Goal: Contribute content: Contribute content

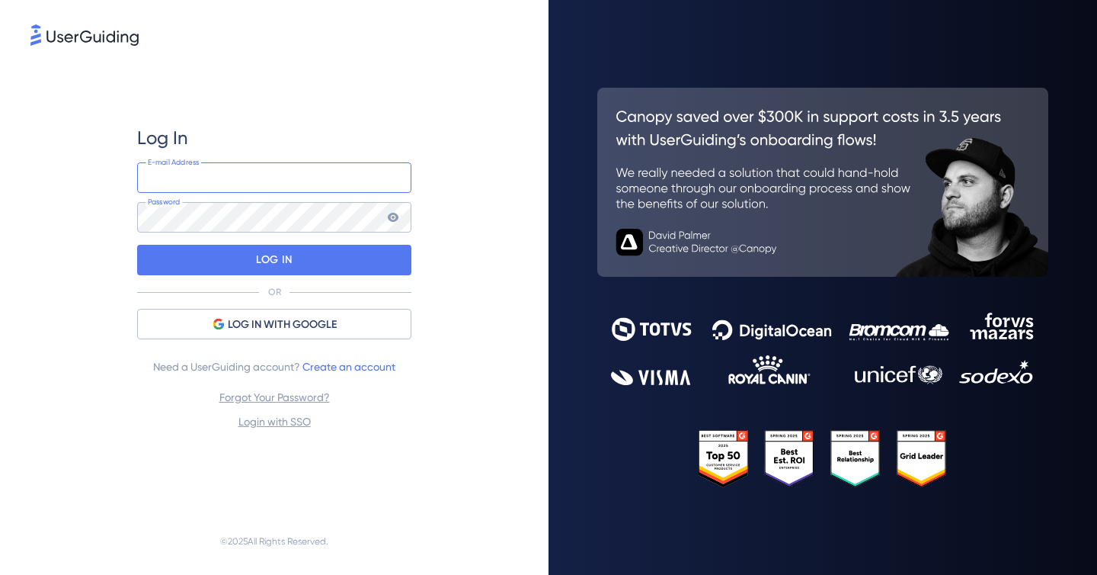
click at [229, 175] on input "email" at bounding box center [274, 177] width 274 height 30
paste input "[PERSON_NAME][EMAIL_ADDRESS][PERSON_NAME][DOMAIN_NAME]"
type input "[PERSON_NAME][EMAIL_ADDRESS][PERSON_NAME][DOMAIN_NAME]"
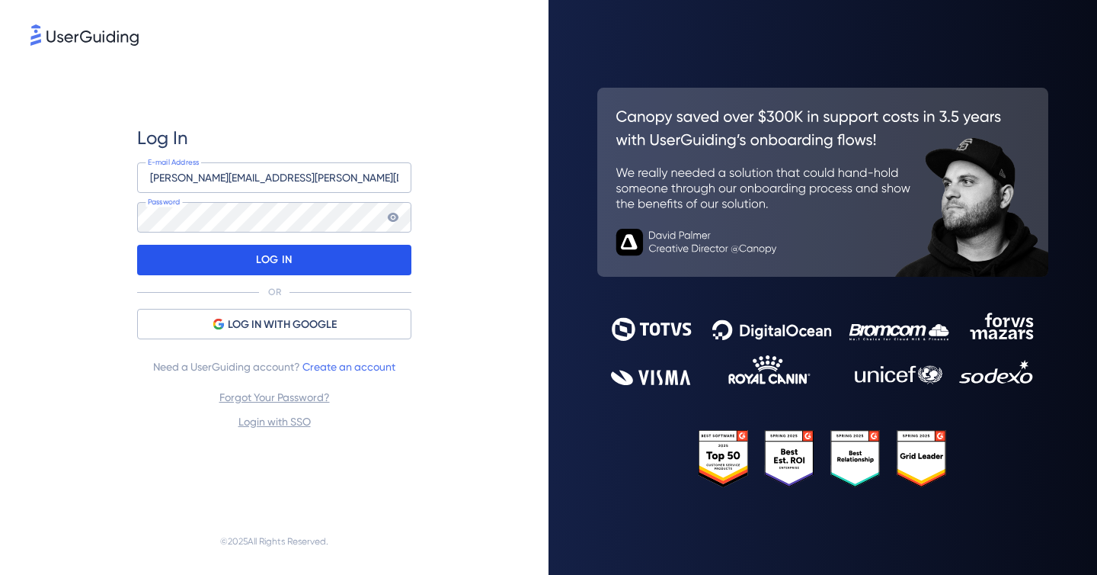
click at [308, 255] on div "LOG IN" at bounding box center [274, 260] width 274 height 30
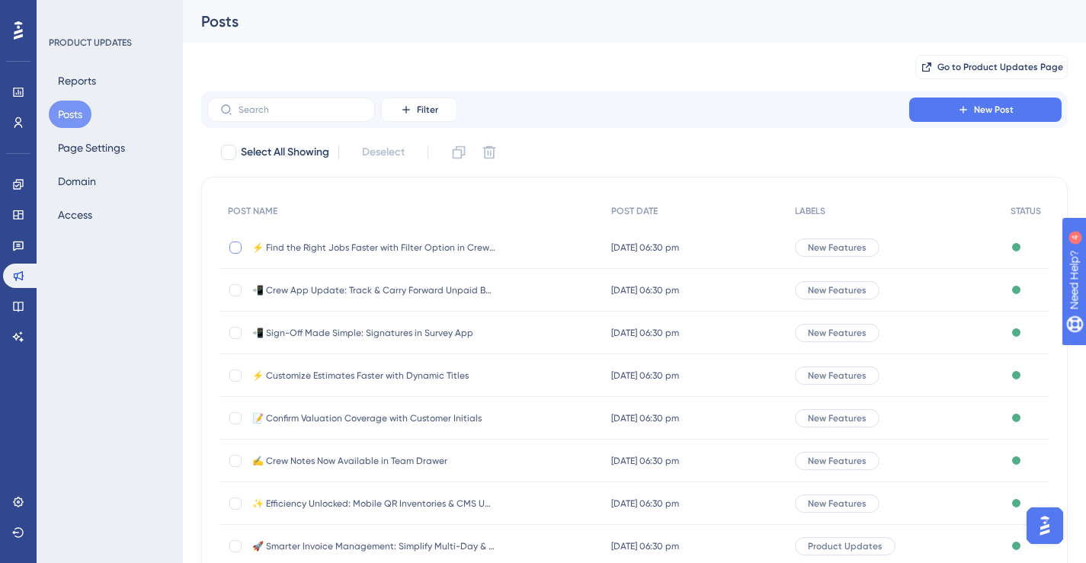
click at [235, 246] on div at bounding box center [235, 248] width 12 height 12
checkbox input "true"
click at [459, 157] on div "✨ Save My Spot!✨" at bounding box center [550, 251] width 1097 height 575
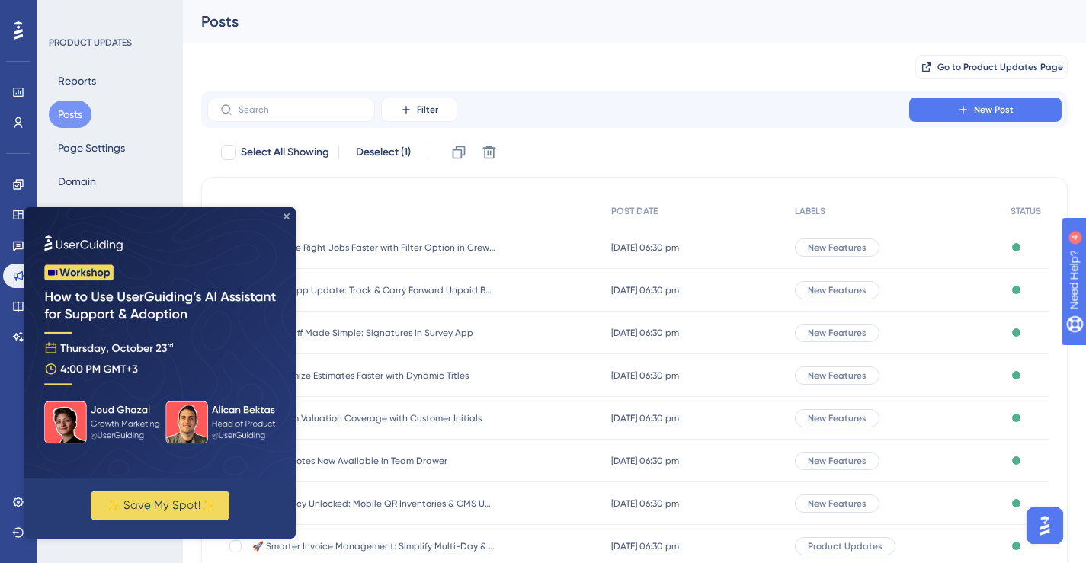
click at [284, 213] on icon "Close Preview" at bounding box center [286, 216] width 6 height 6
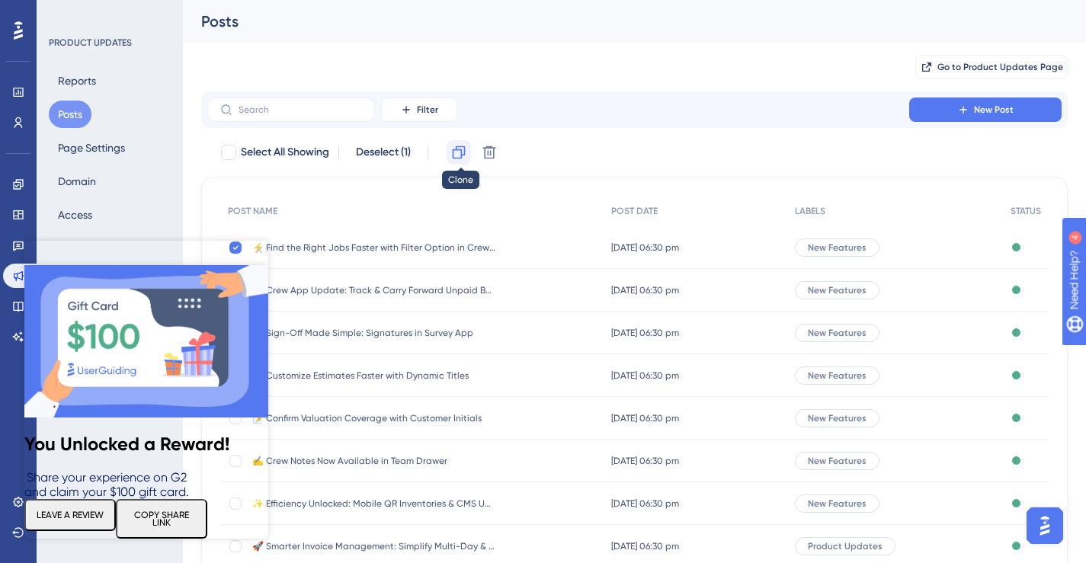
click at [460, 149] on icon at bounding box center [458, 152] width 15 height 15
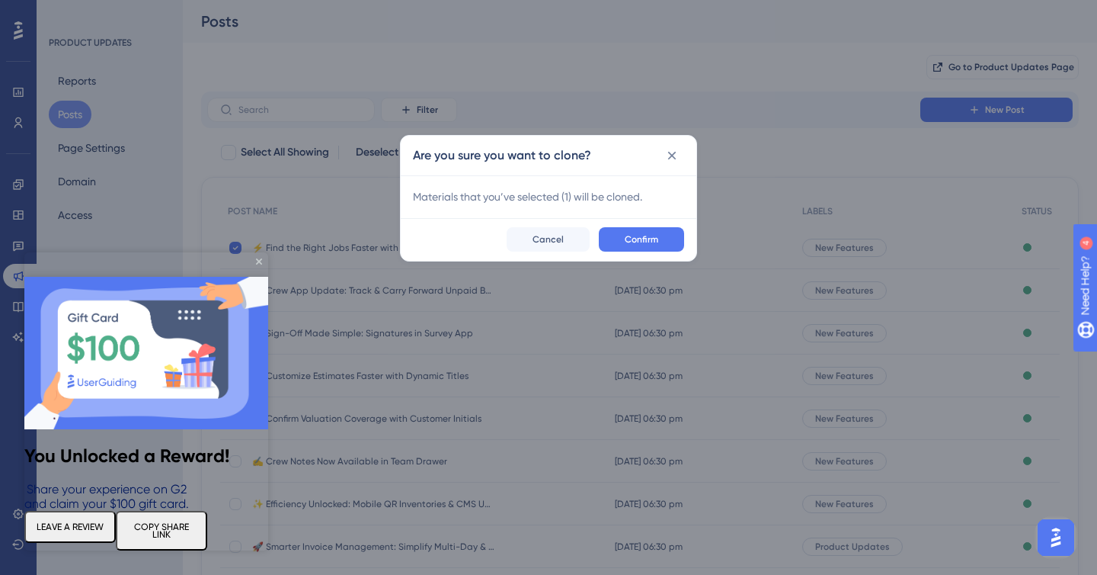
click at [265, 277] on img at bounding box center [146, 353] width 244 height 152
click at [259, 264] on icon "Close Preview" at bounding box center [259, 261] width 6 height 6
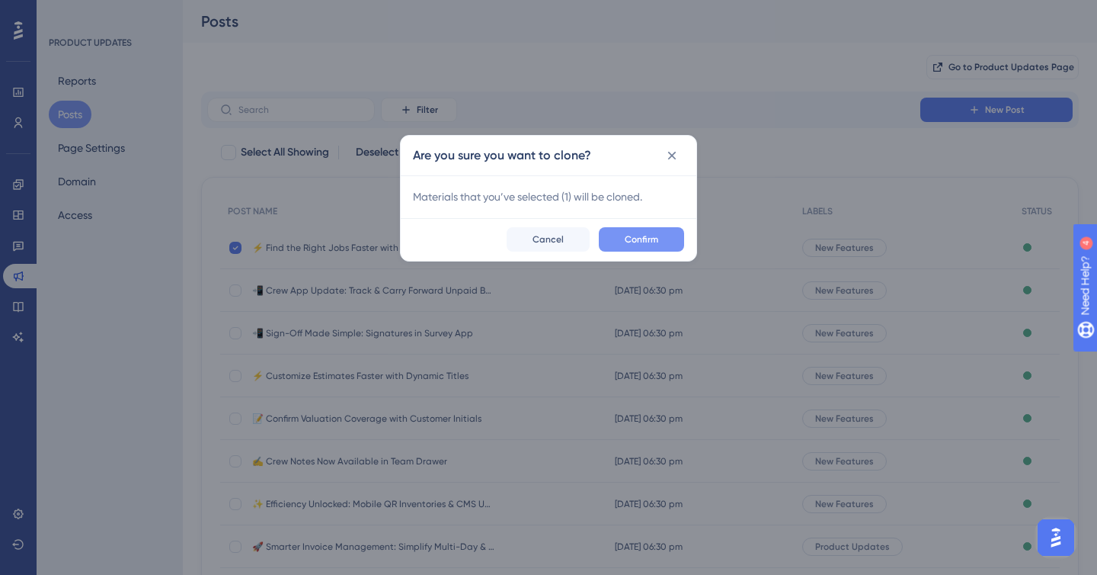
click at [646, 242] on span "Confirm" at bounding box center [642, 239] width 34 height 12
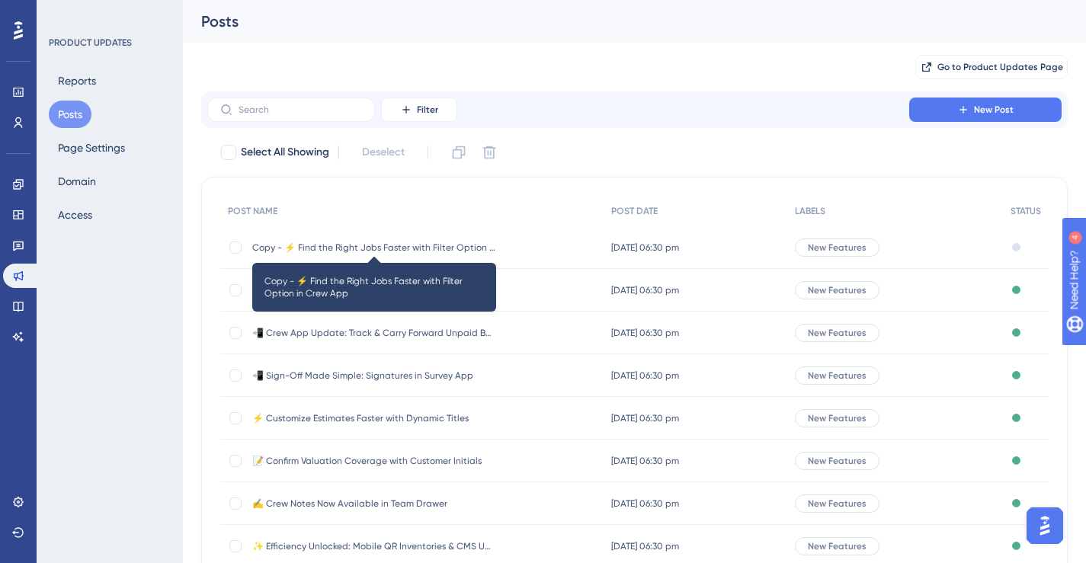
click at [360, 251] on span "Copy - ⚡ Find the Right Jobs Faster with Filter Option in Crew App" at bounding box center [374, 248] width 244 height 12
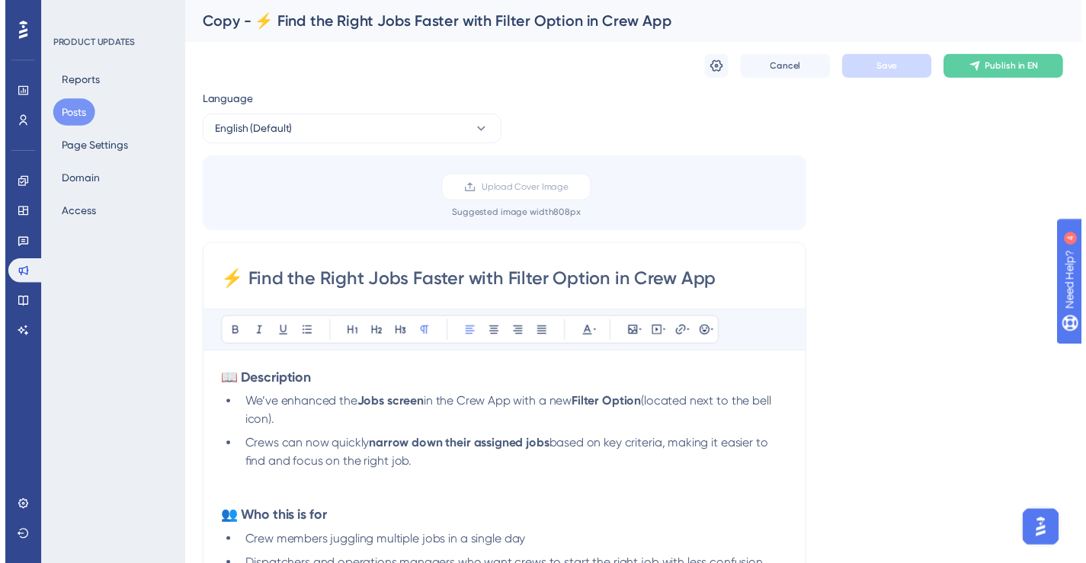
scroll to position [775, 0]
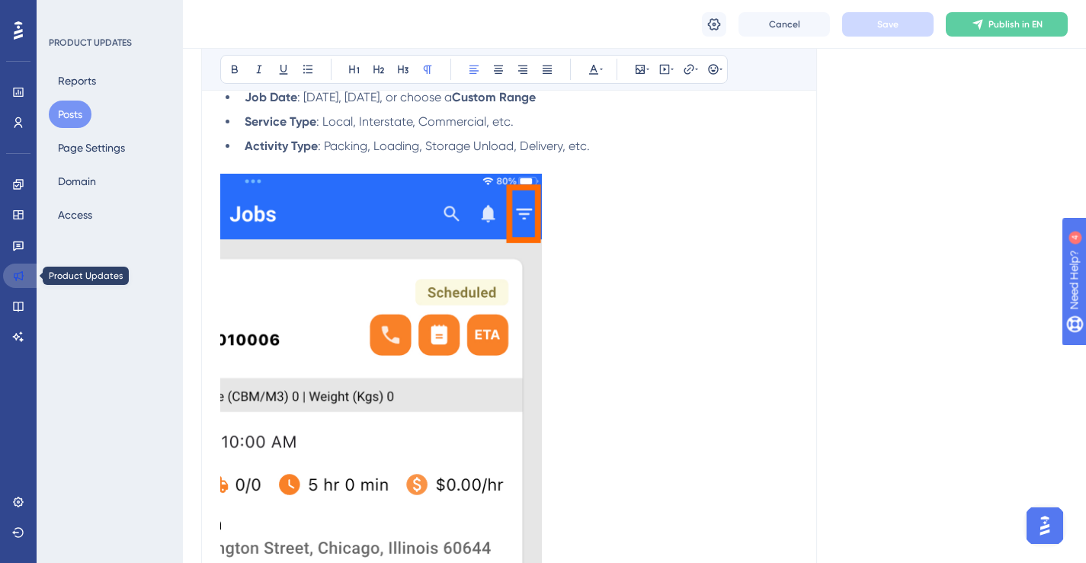
click at [21, 276] on icon at bounding box center [18, 276] width 12 height 12
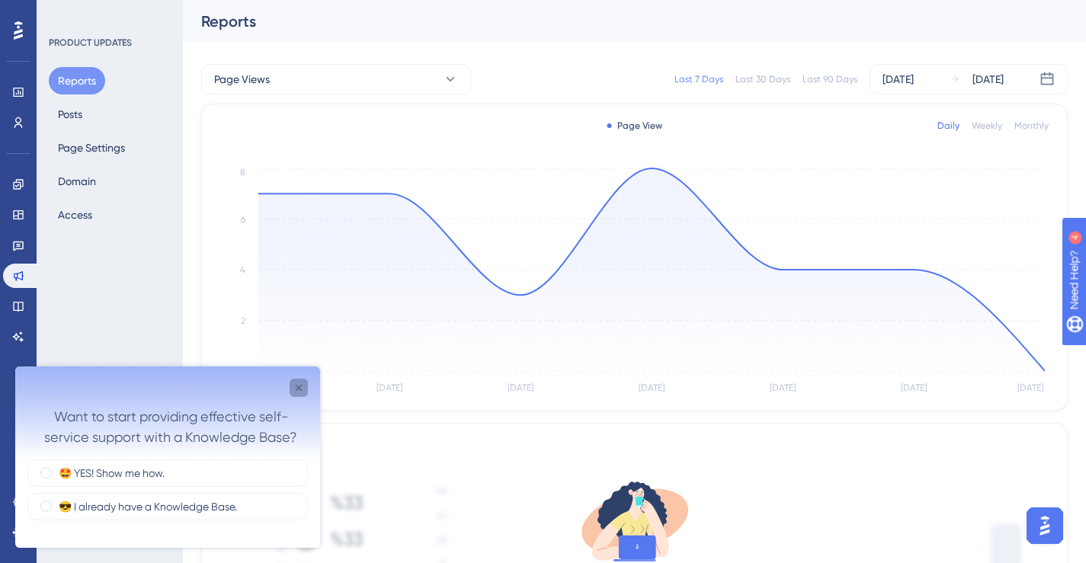
click at [297, 392] on icon "Close survey" at bounding box center [299, 388] width 12 height 12
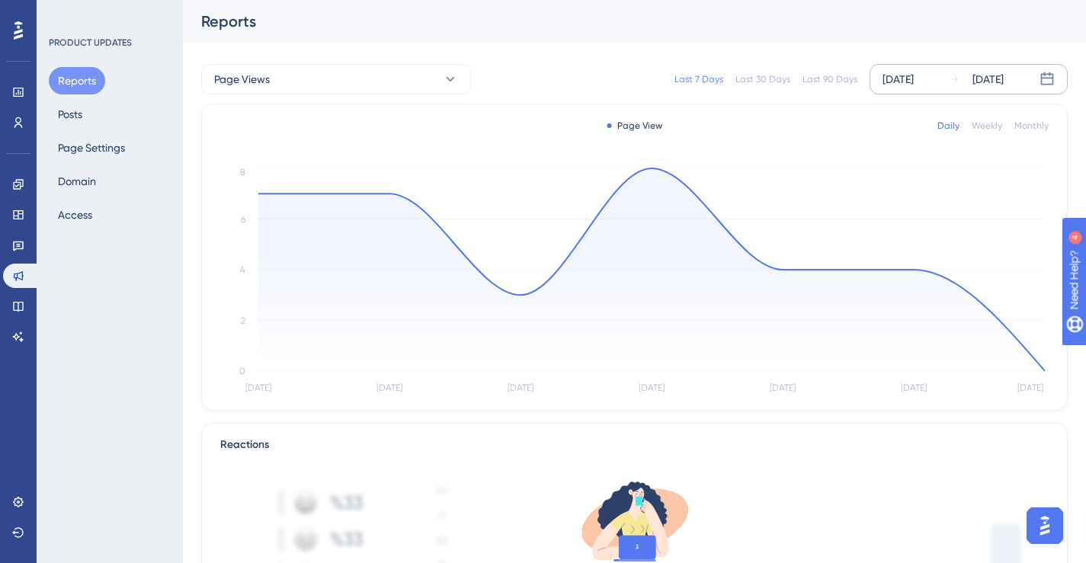
click at [914, 79] on div "[DATE]" at bounding box center [897, 79] width 31 height 18
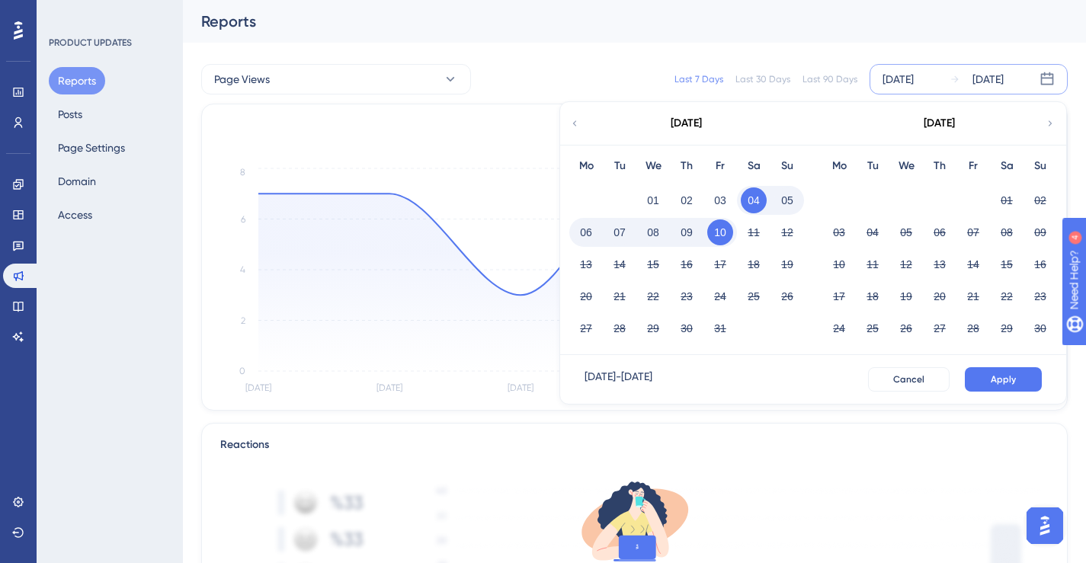
click at [574, 126] on icon at bounding box center [574, 124] width 11 height 14
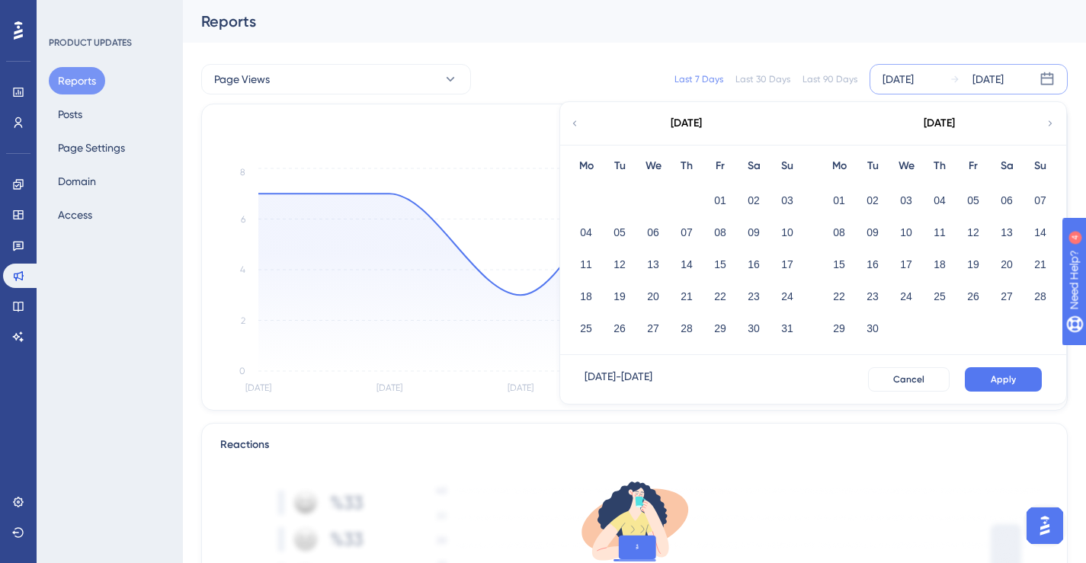
click at [574, 126] on icon at bounding box center [574, 124] width 11 height 14
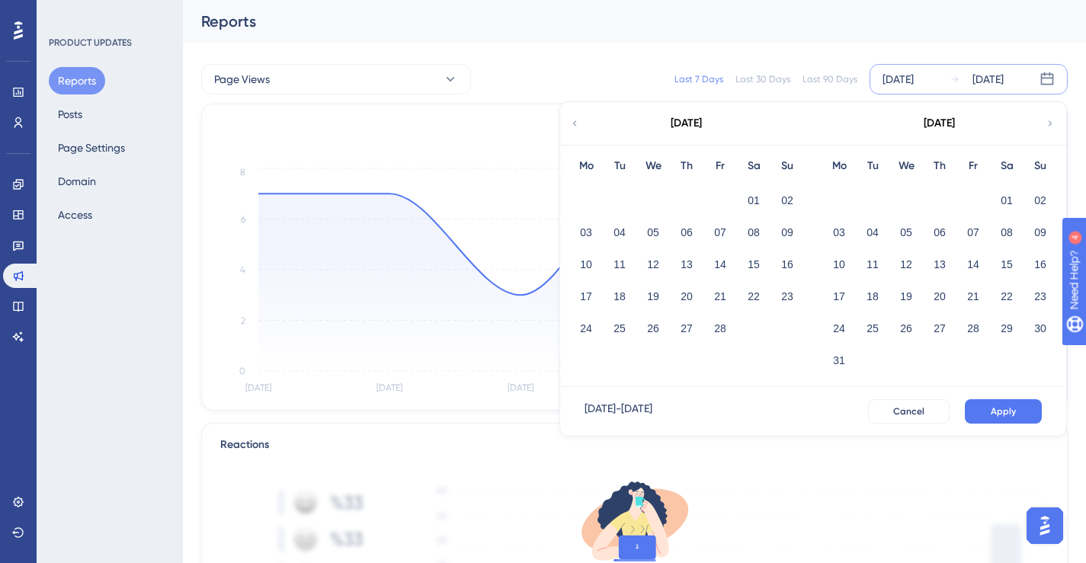
click at [574, 126] on icon at bounding box center [574, 124] width 11 height 14
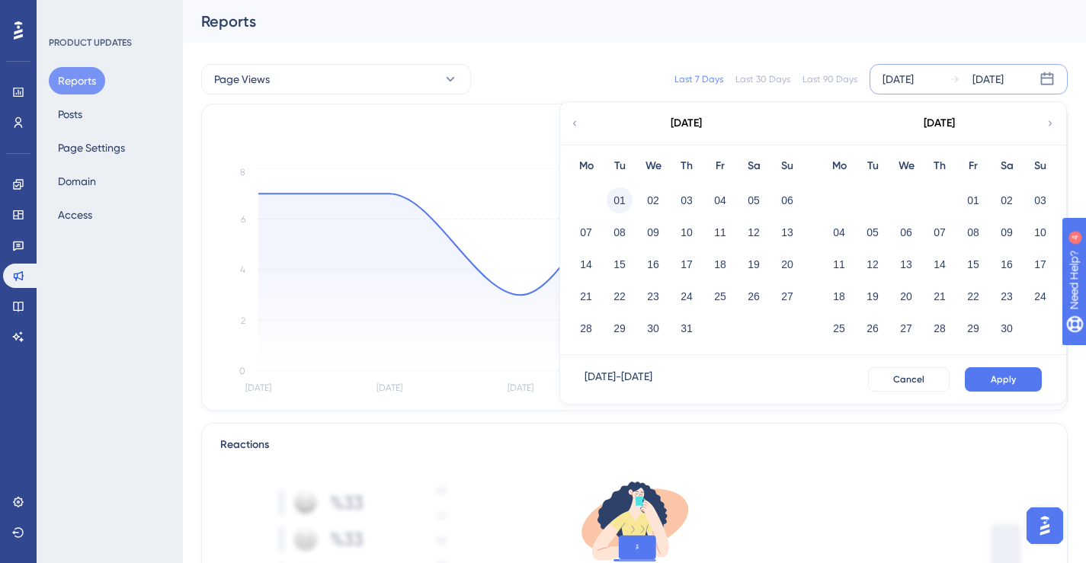
click at [619, 200] on button "01" at bounding box center [620, 200] width 26 height 26
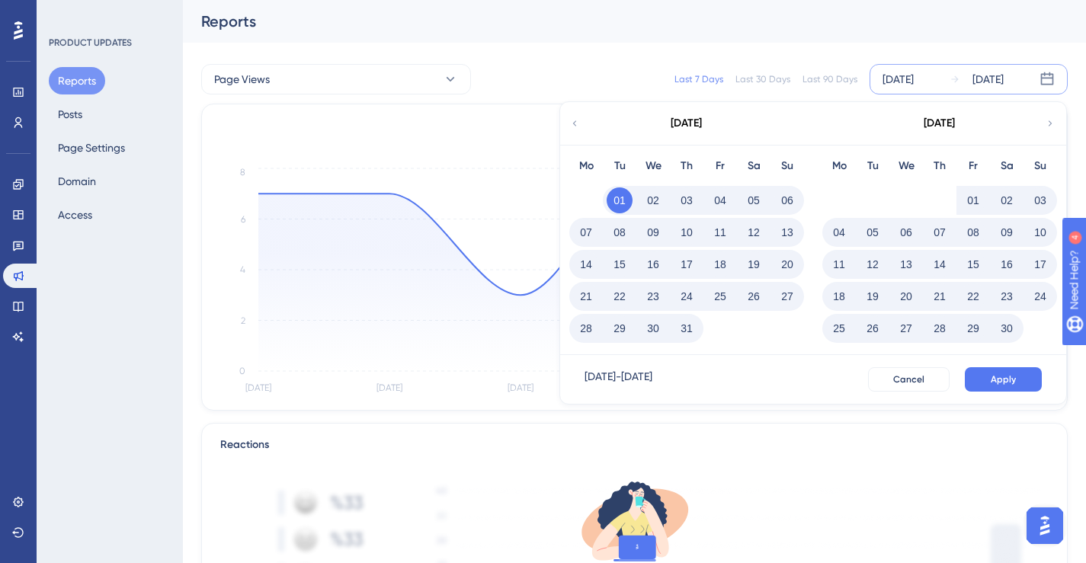
click at [1049, 129] on icon at bounding box center [1050, 124] width 11 height 14
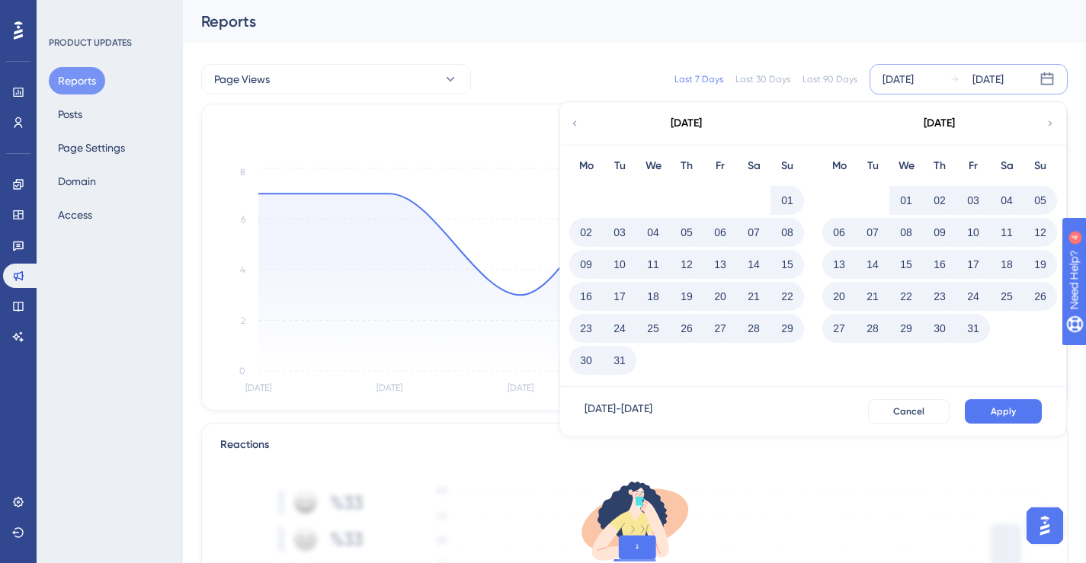
click at [1049, 129] on icon at bounding box center [1050, 124] width 11 height 14
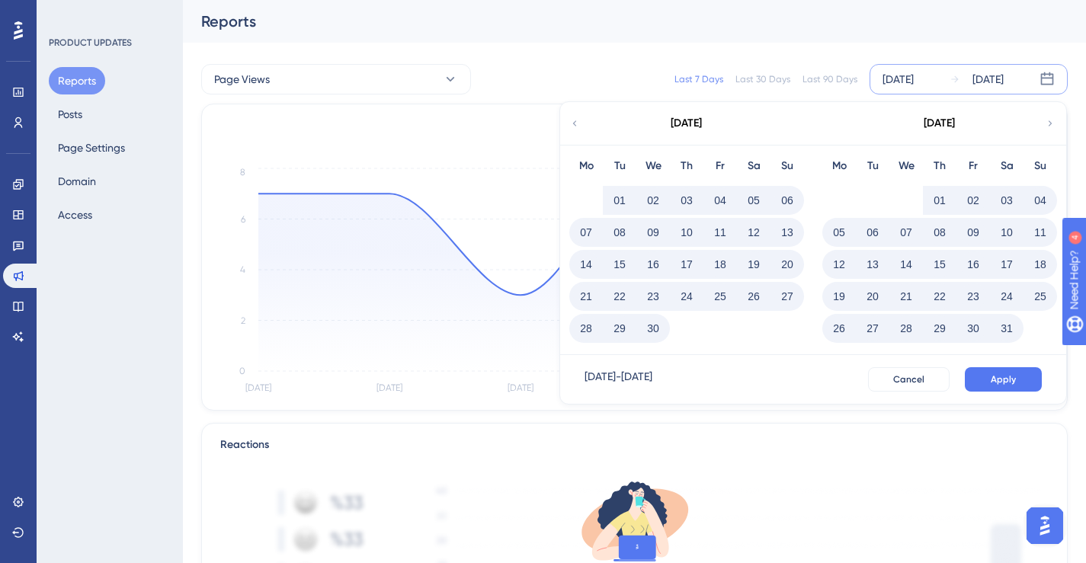
click at [1049, 129] on icon at bounding box center [1050, 124] width 11 height 14
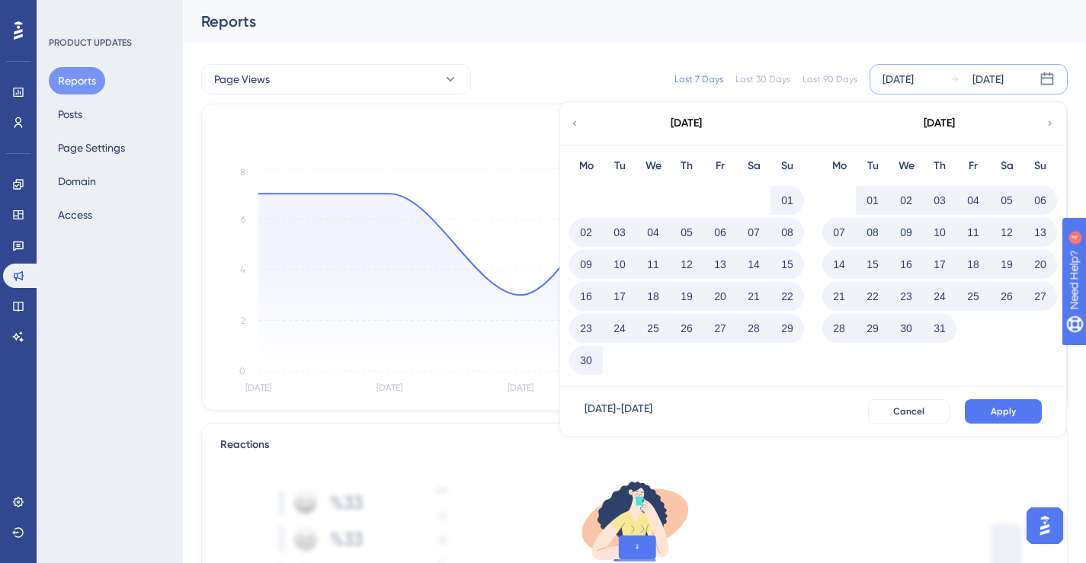
click at [1049, 129] on icon at bounding box center [1050, 124] width 11 height 14
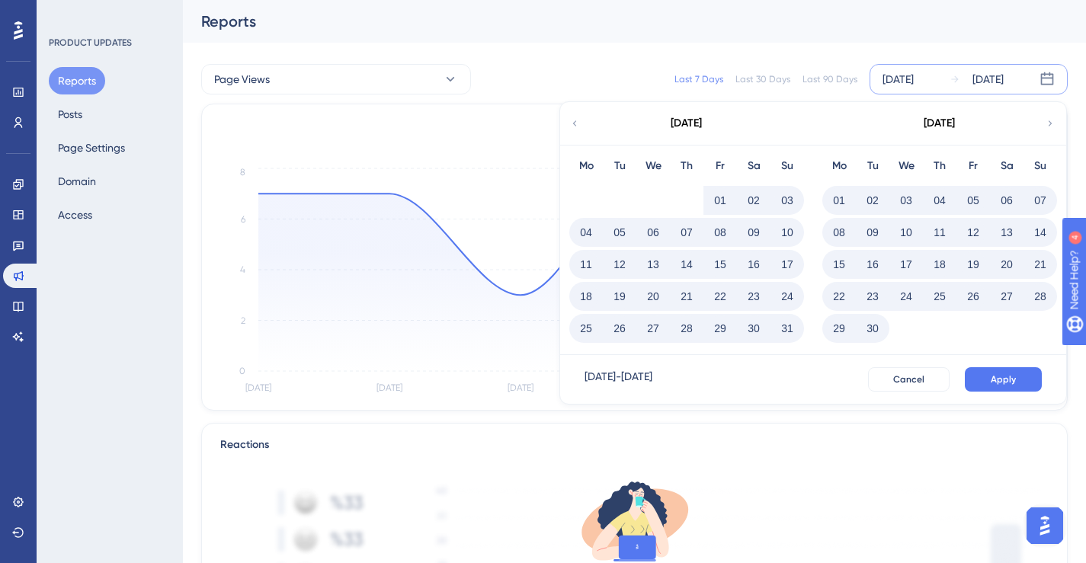
click at [1049, 129] on icon at bounding box center [1050, 124] width 11 height 14
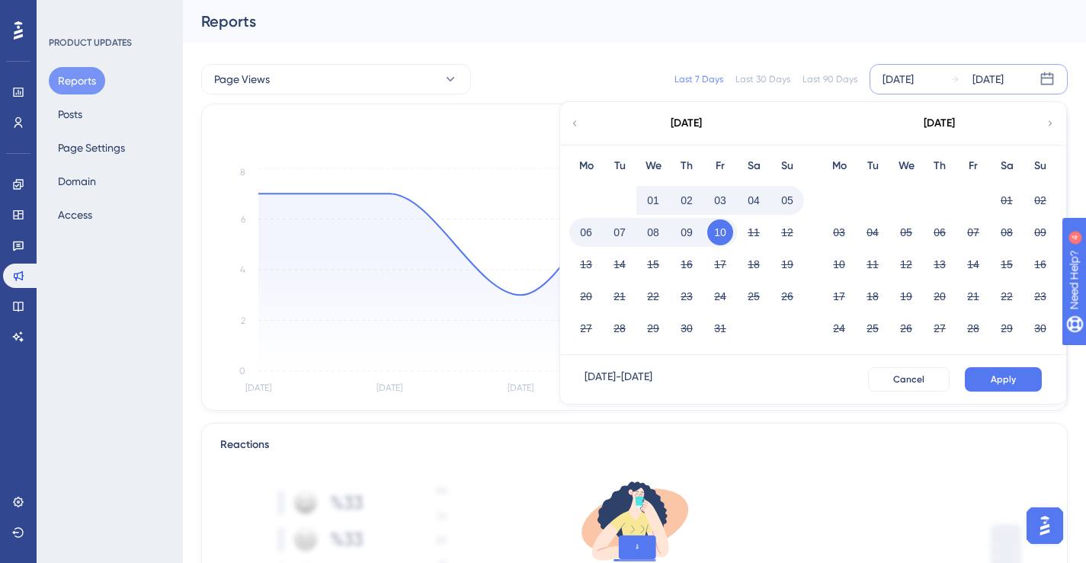
click at [726, 233] on button "10" at bounding box center [720, 232] width 26 height 26
click at [1011, 377] on span "Apply" at bounding box center [1003, 379] width 25 height 12
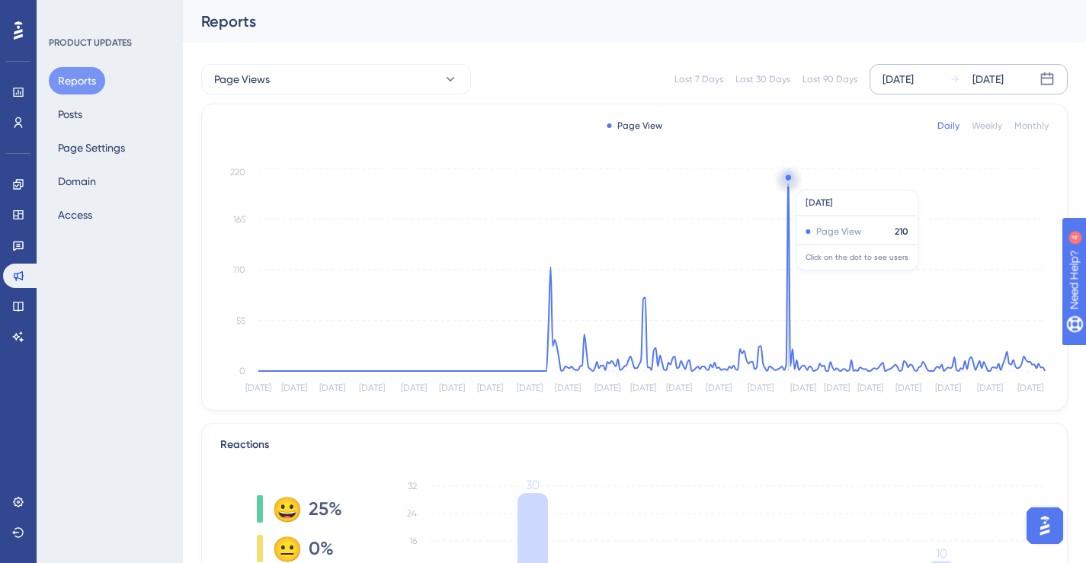
click at [789, 182] on circle at bounding box center [788, 177] width 12 height 12
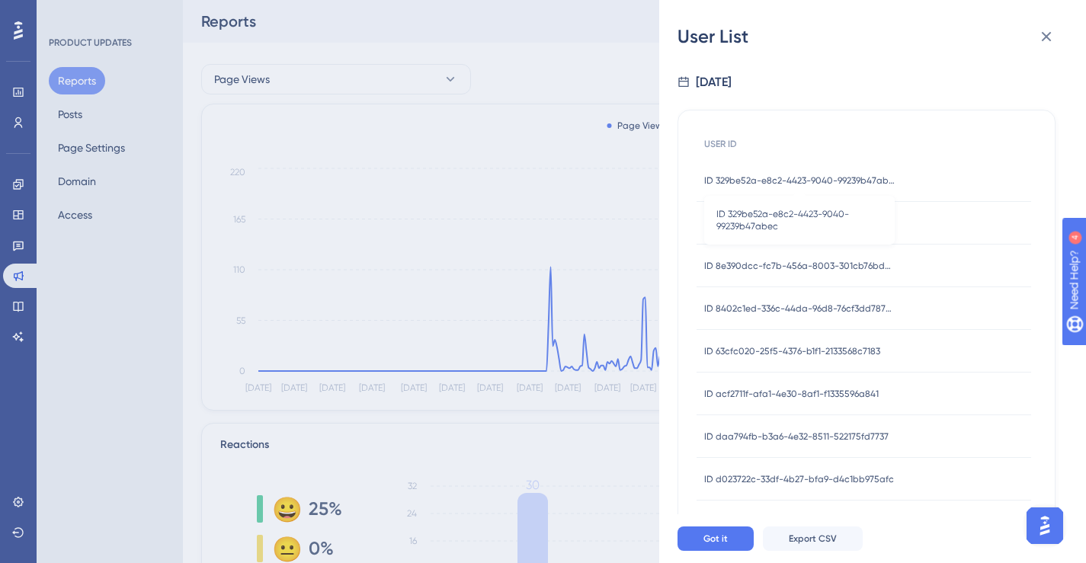
click at [852, 179] on span "ID 329be52a-e8c2-4423-9040-99239b47abec" at bounding box center [799, 181] width 191 height 12
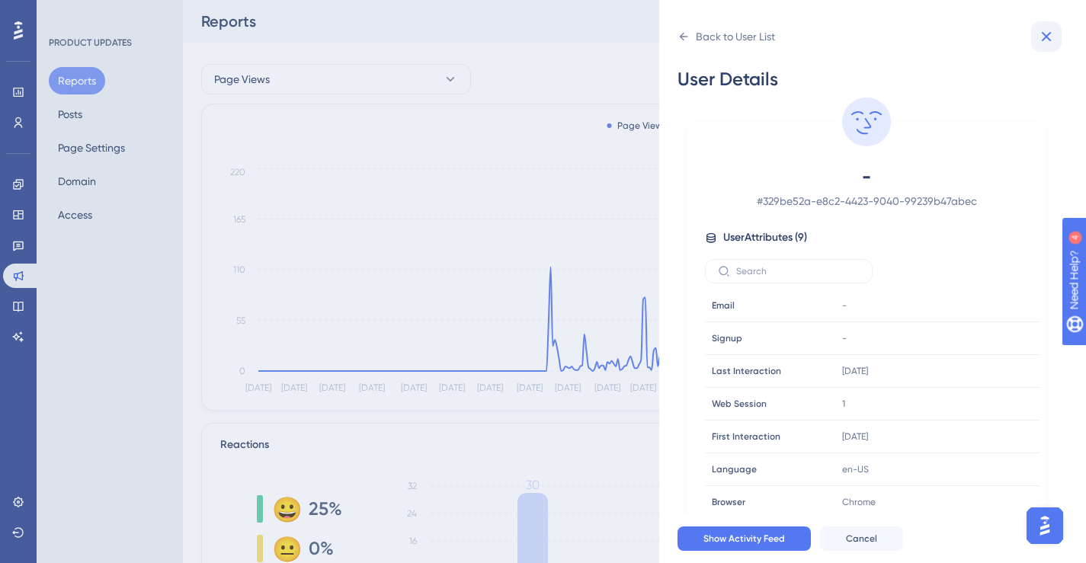
click at [1047, 37] on icon at bounding box center [1047, 37] width 10 height 10
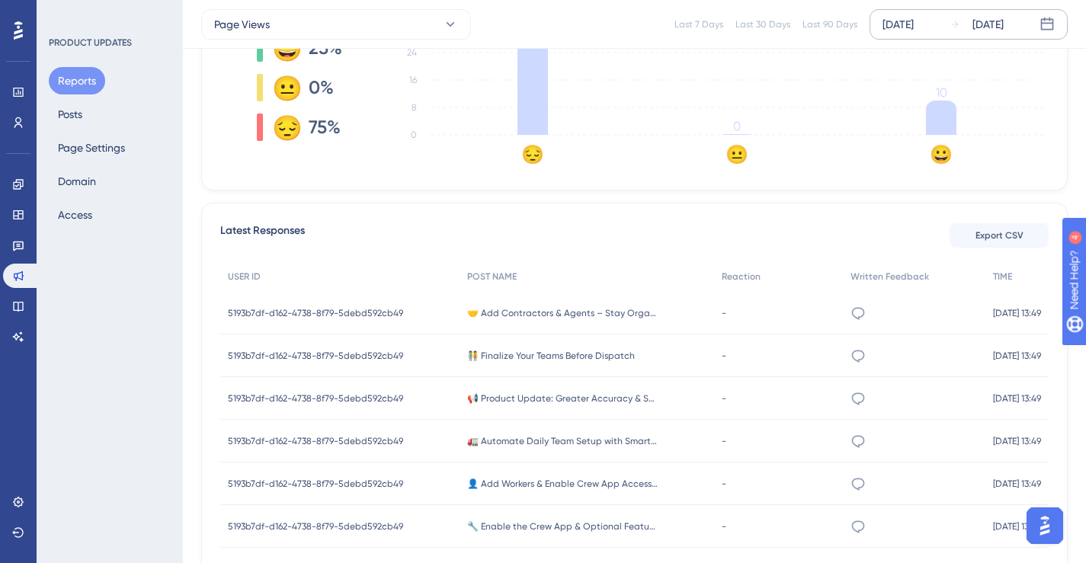
scroll to position [452, 0]
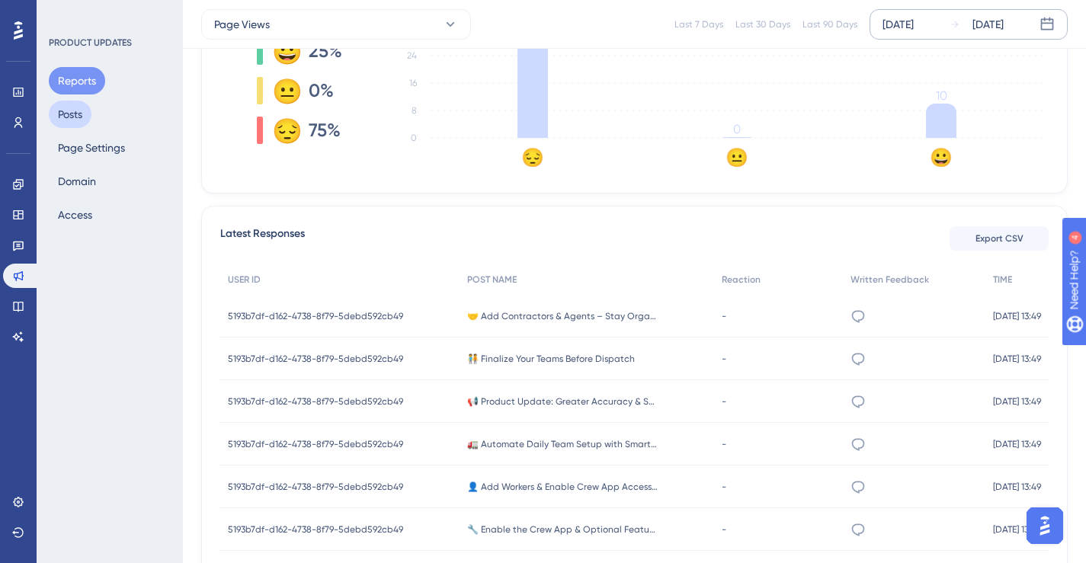
click at [88, 116] on button "Posts" at bounding box center [70, 114] width 43 height 27
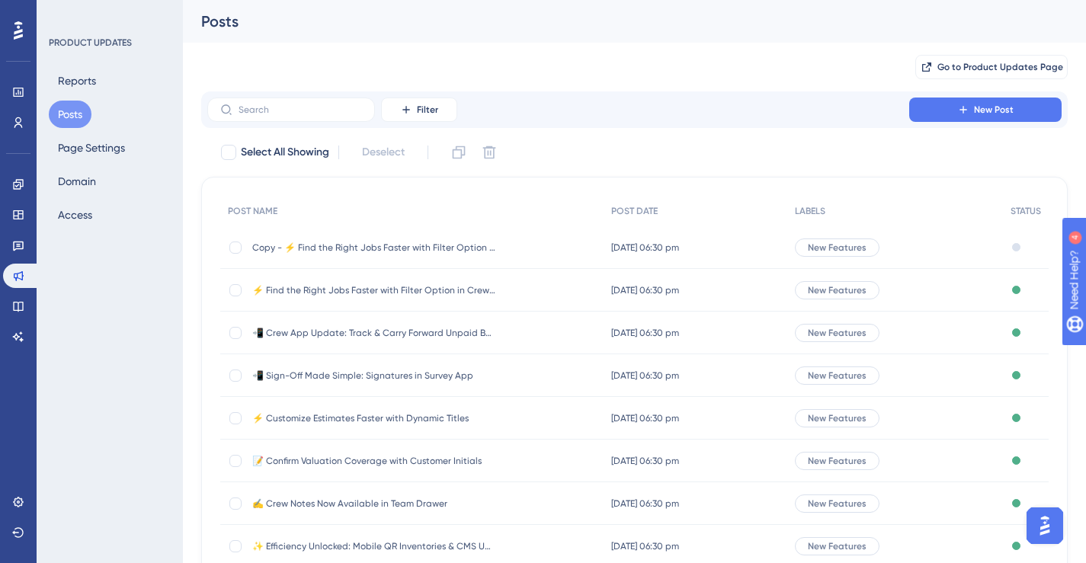
click at [428, 245] on span "Copy - ⚡ Find the Right Jobs Faster with Filter Option in Crew App" at bounding box center [374, 248] width 244 height 12
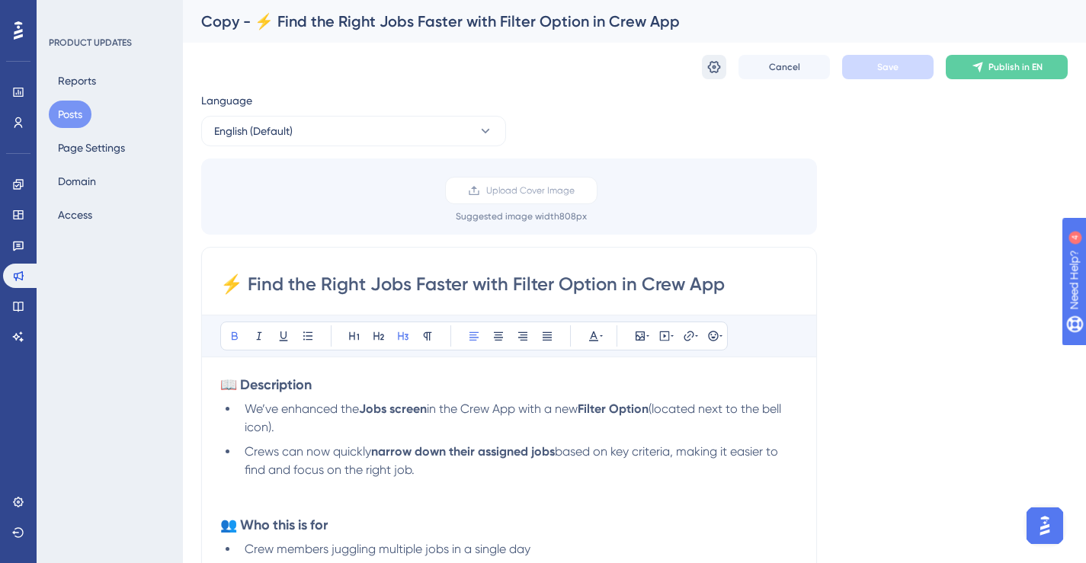
click at [722, 75] on button at bounding box center [714, 67] width 24 height 24
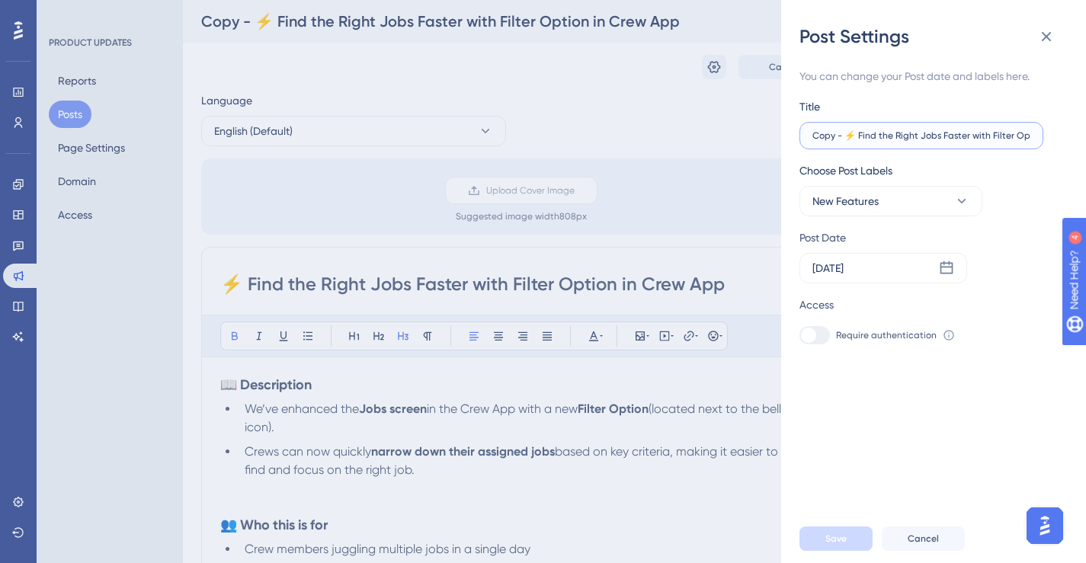
click at [917, 137] on input "Copy - ⚡ Find the Right Jobs Faster with Filter Option in Crew App" at bounding box center [921, 135] width 218 height 11
paste input "🧠 Simplify Documentation – Attach Forms Right to the BOL"
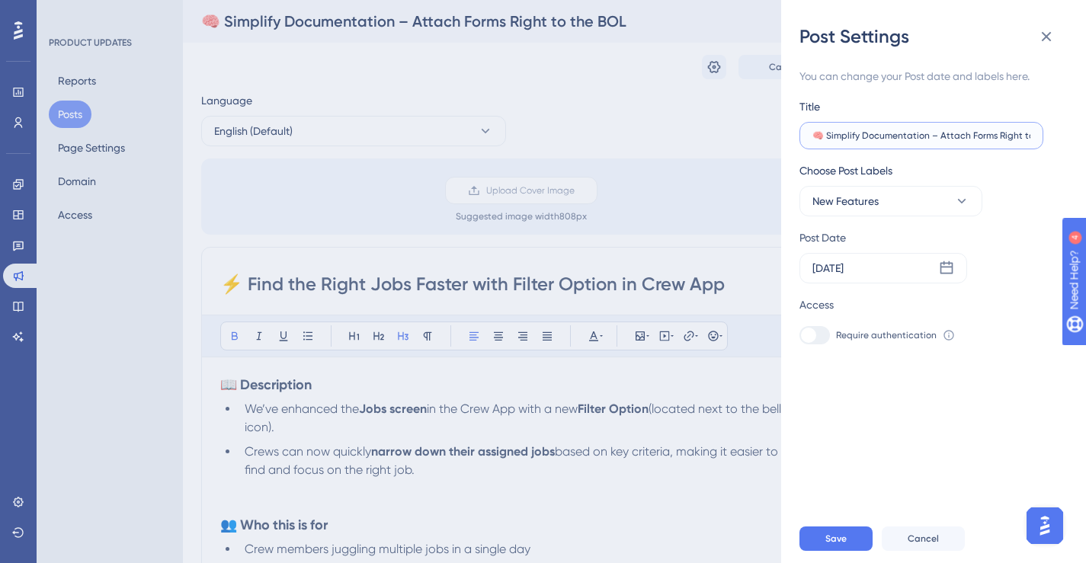
scroll to position [0, 34]
type input "🧠 Simplify Documentation – Attach Forms Right to the BOL"
click at [948, 265] on icon at bounding box center [946, 268] width 15 height 15
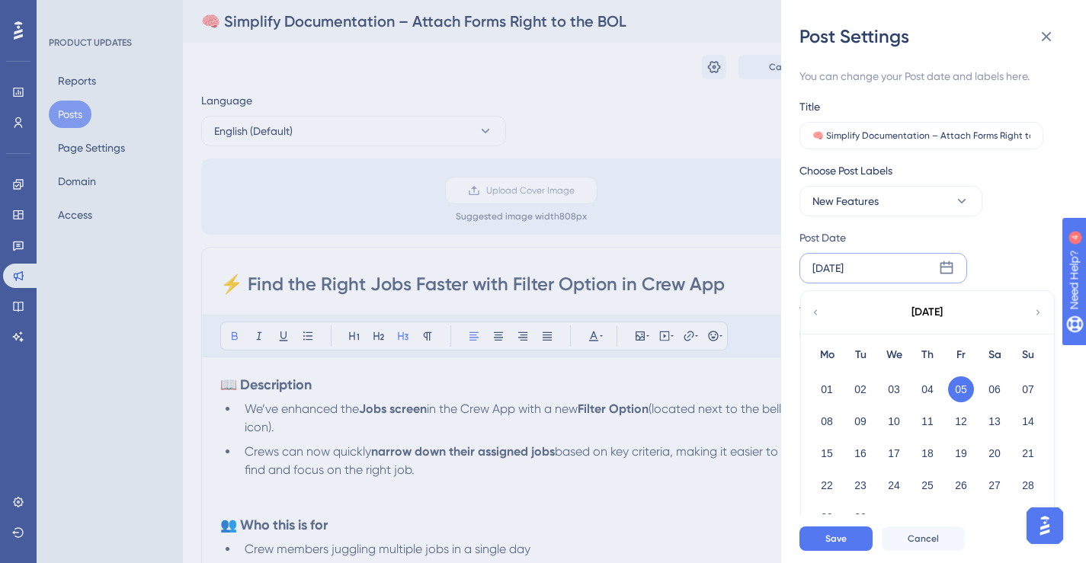
click at [1034, 316] on icon at bounding box center [1038, 313] width 11 height 14
click at [966, 421] on button "10" at bounding box center [961, 421] width 26 height 26
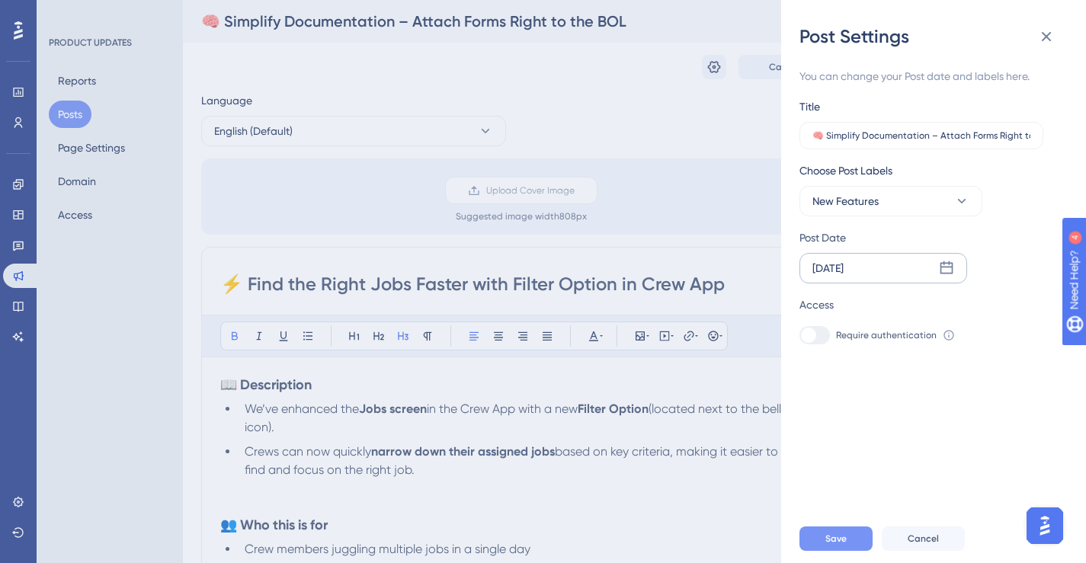
click at [841, 545] on span "Save" at bounding box center [835, 539] width 21 height 12
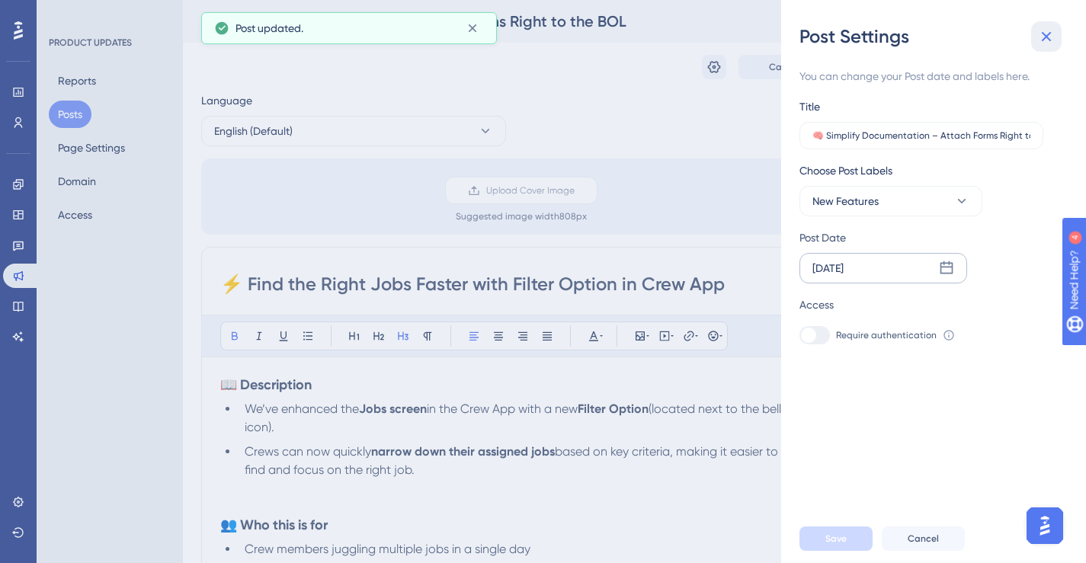
click at [1043, 37] on icon at bounding box center [1046, 36] width 18 height 18
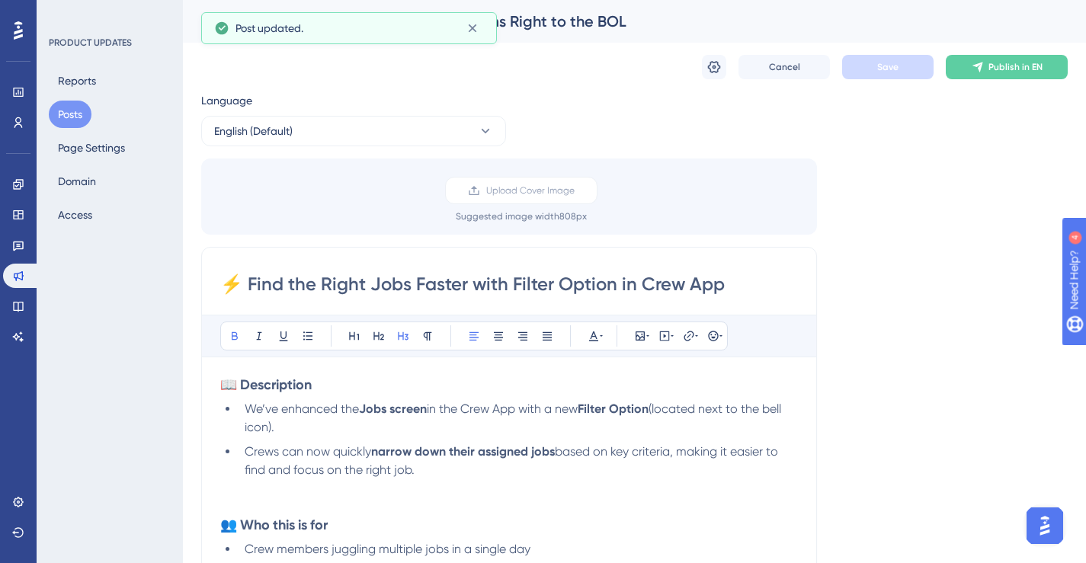
click at [658, 284] on input "⚡ Find the Right Jobs Faster with Filter Option in Crew App" at bounding box center [509, 284] width 578 height 24
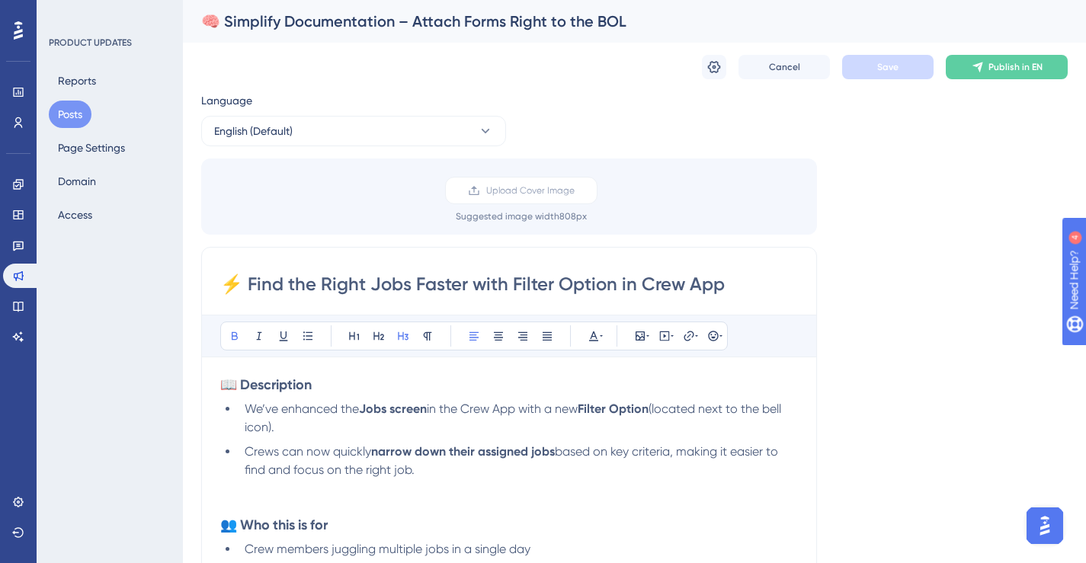
paste input "🧠 Simplify Documentation – Attach Forms Right to the BOL"
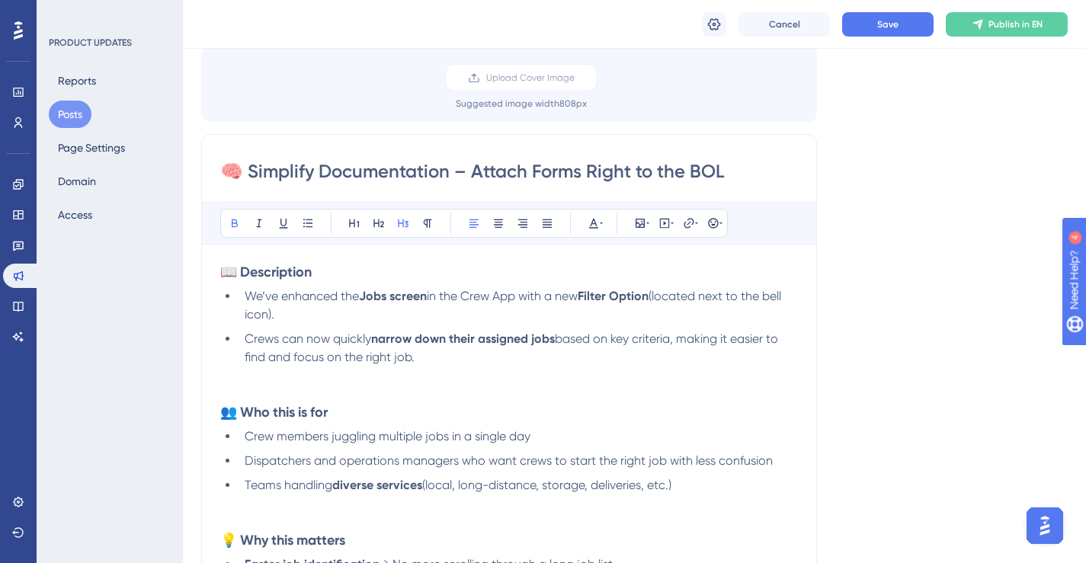
scroll to position [197, 0]
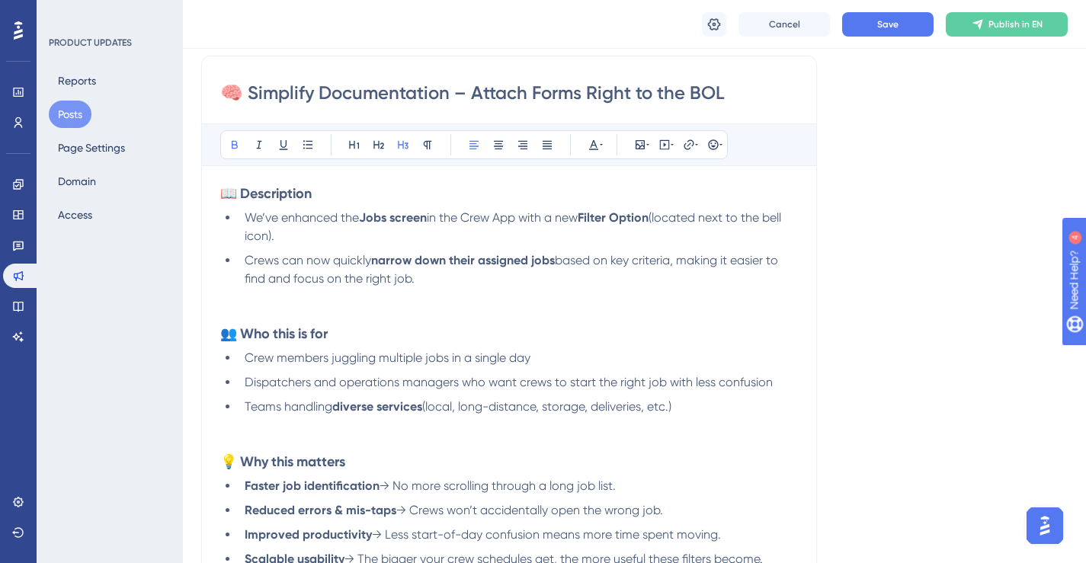
type input "🧠 Simplify Documentation – Attach Forms Right to the BOL"
drag, startPoint x: 277, startPoint y: 240, endPoint x: 248, endPoint y: 222, distance: 34.9
click at [248, 222] on li "We’ve enhanced the Jobs screen in the Crew App with a new Filter Option (locate…" at bounding box center [518, 227] width 559 height 37
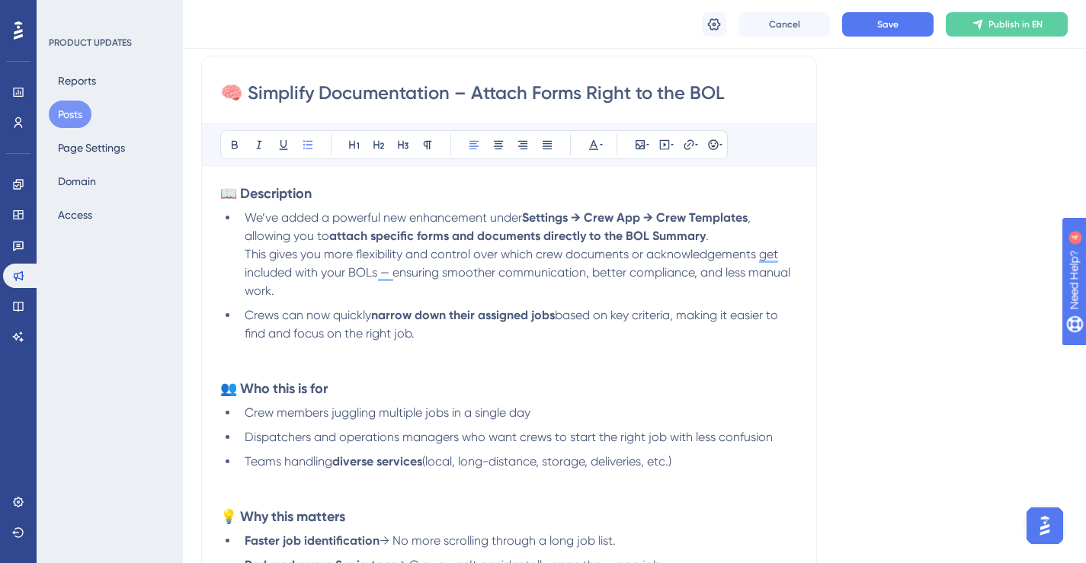
click at [722, 235] on li "We’ve added a powerful new enhancement under Settings → Crew App → Crew Templat…" at bounding box center [518, 254] width 559 height 91
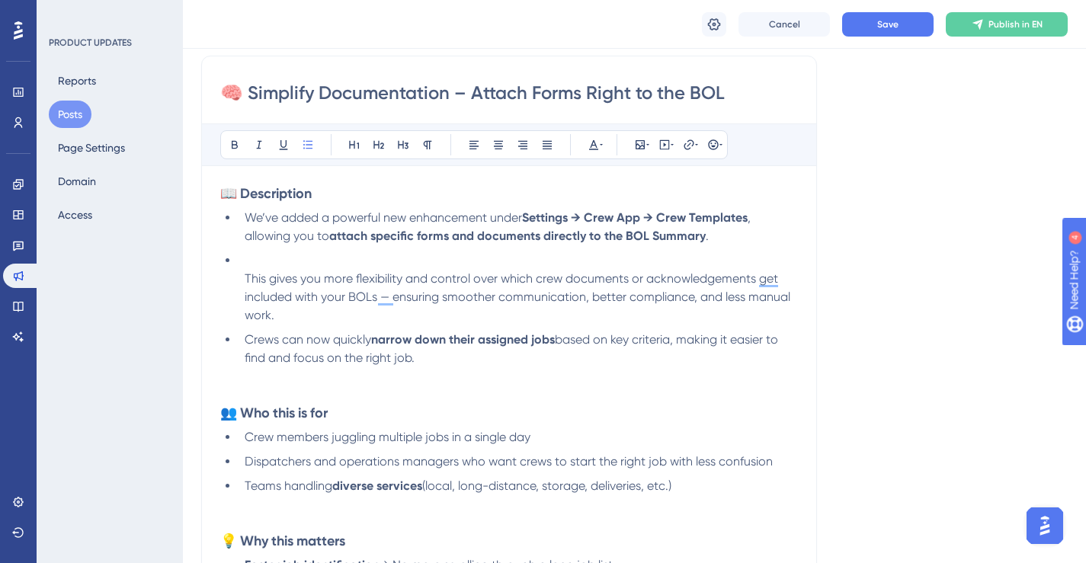
click at [243, 280] on li "This gives you more flexibility and control over which crew documents or acknow…" at bounding box center [518, 287] width 559 height 73
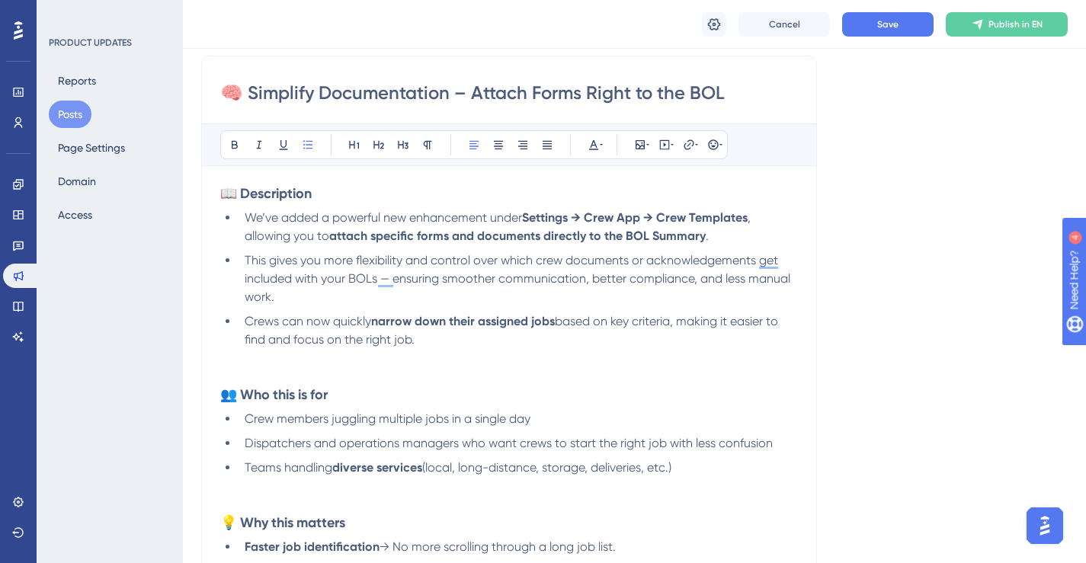
drag, startPoint x: 430, startPoint y: 340, endPoint x: 249, endPoint y: 320, distance: 181.7
click at [249, 320] on li "Crews can now quickly narrow down their assigned jobs based on key criteria, ma…" at bounding box center [518, 330] width 559 height 37
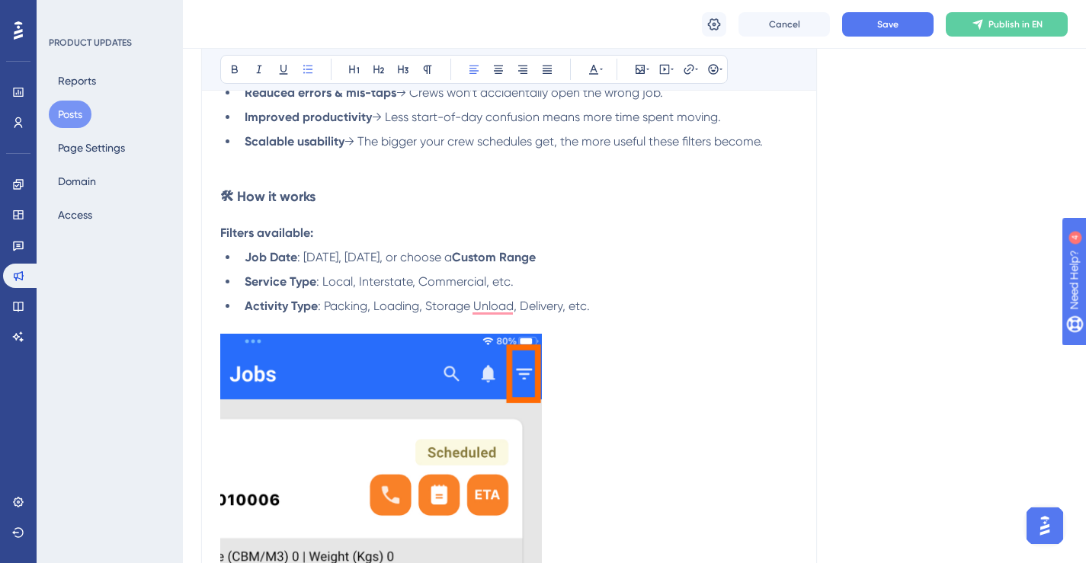
scroll to position [642, 0]
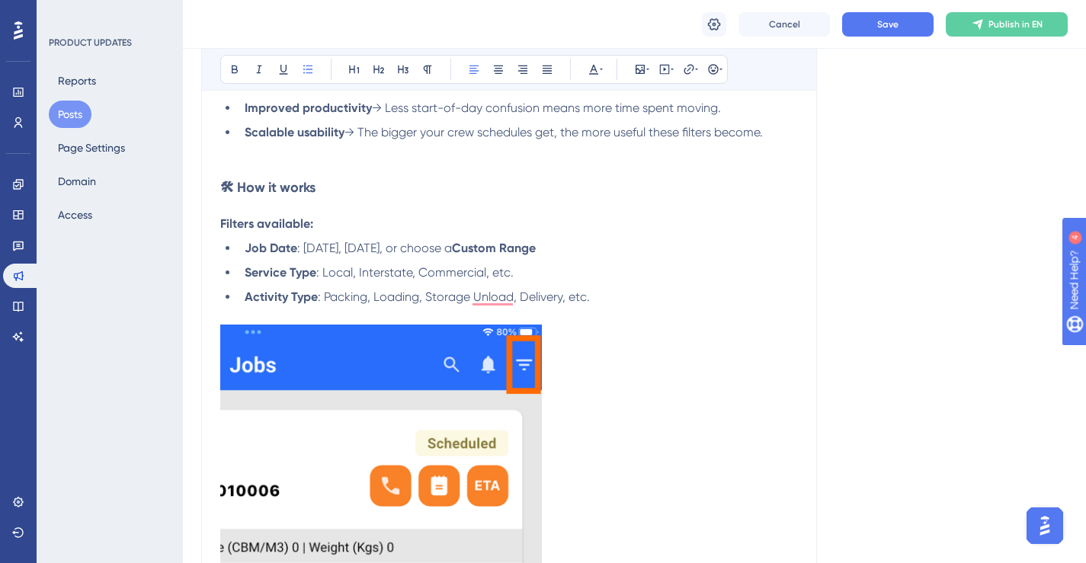
click at [500, 355] on img "To enrich screen reader interactions, please activate Accessibility in Grammarl…" at bounding box center [381, 539] width 322 height 429
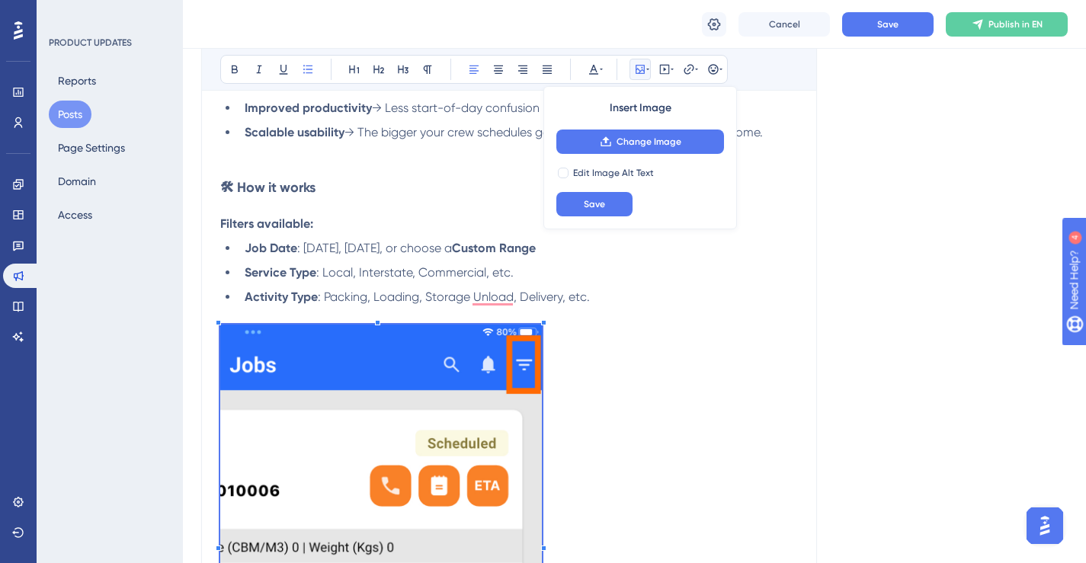
scroll to position [827, 0]
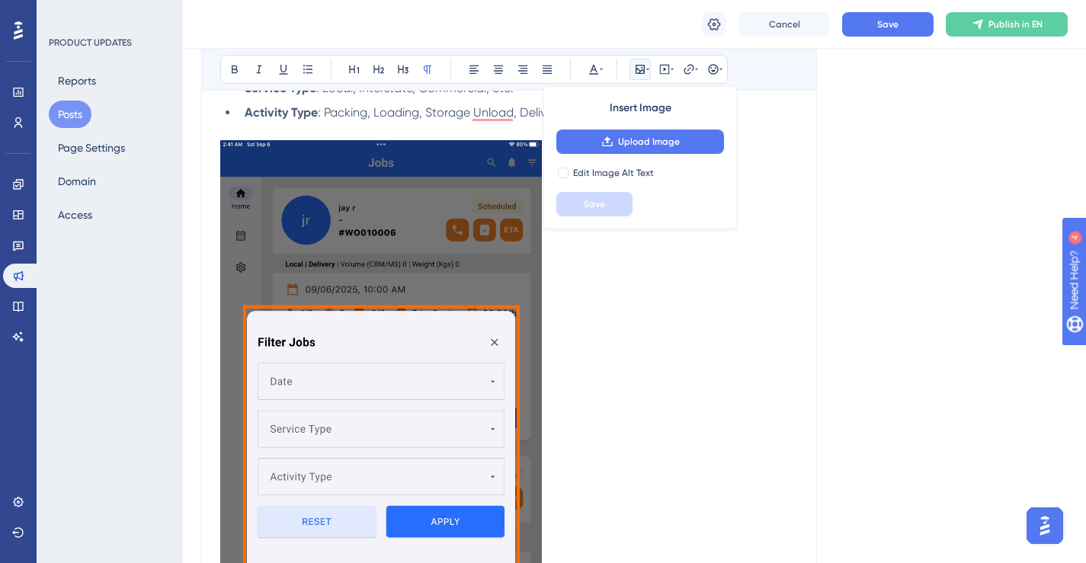
click at [500, 355] on img "To enrich screen reader interactions, please activate Accessibility in Grammarl…" at bounding box center [381, 354] width 322 height 429
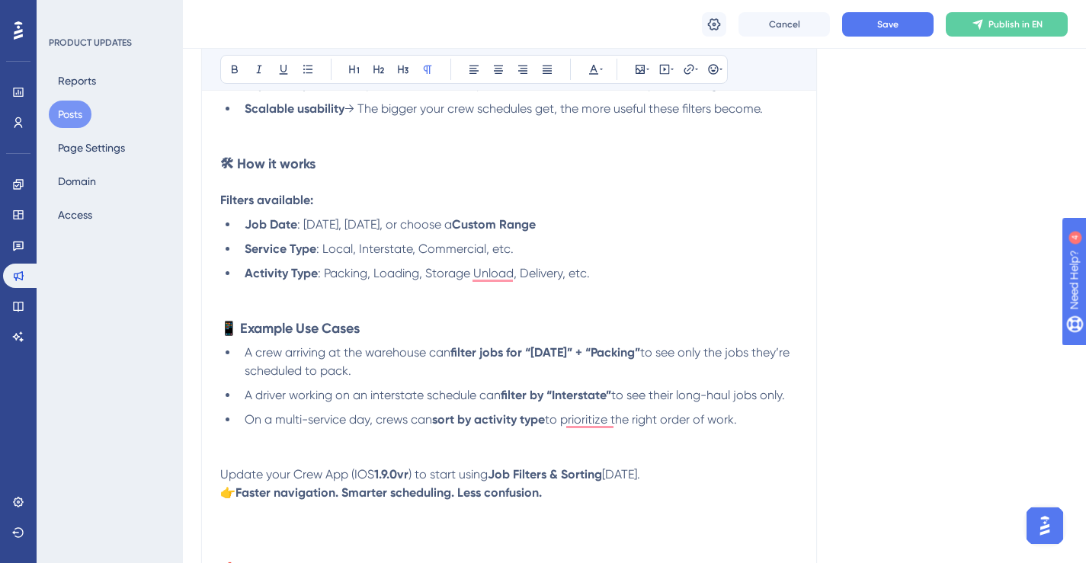
scroll to position [636, 0]
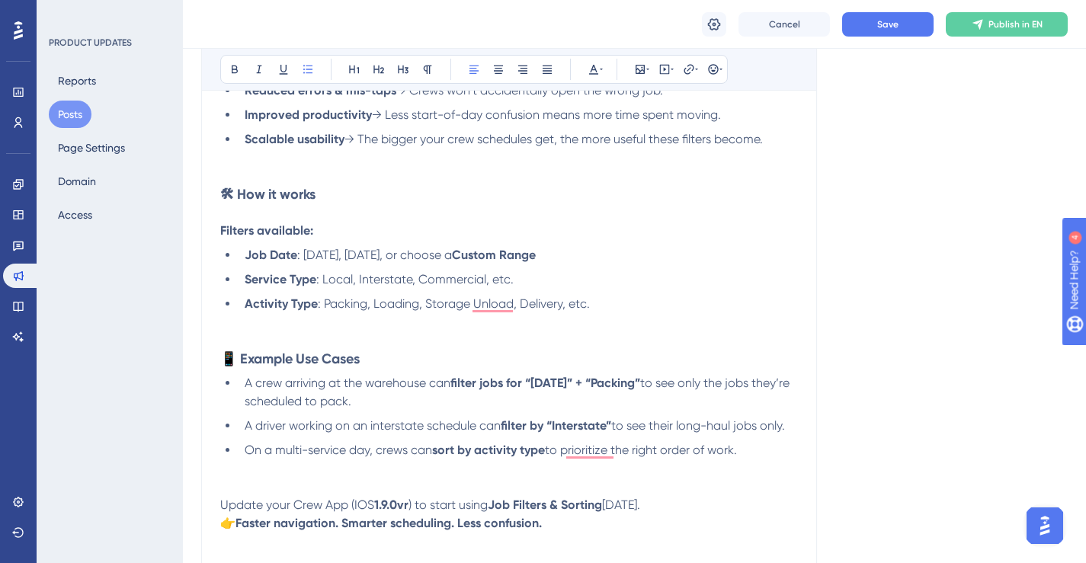
drag, startPoint x: 751, startPoint y: 450, endPoint x: 223, endPoint y: 230, distance: 572.2
click at [223, 230] on div "📖 Description We’ve added a powerful new enhancement under Settings → Crew App …" at bounding box center [509, 224] width 578 height 957
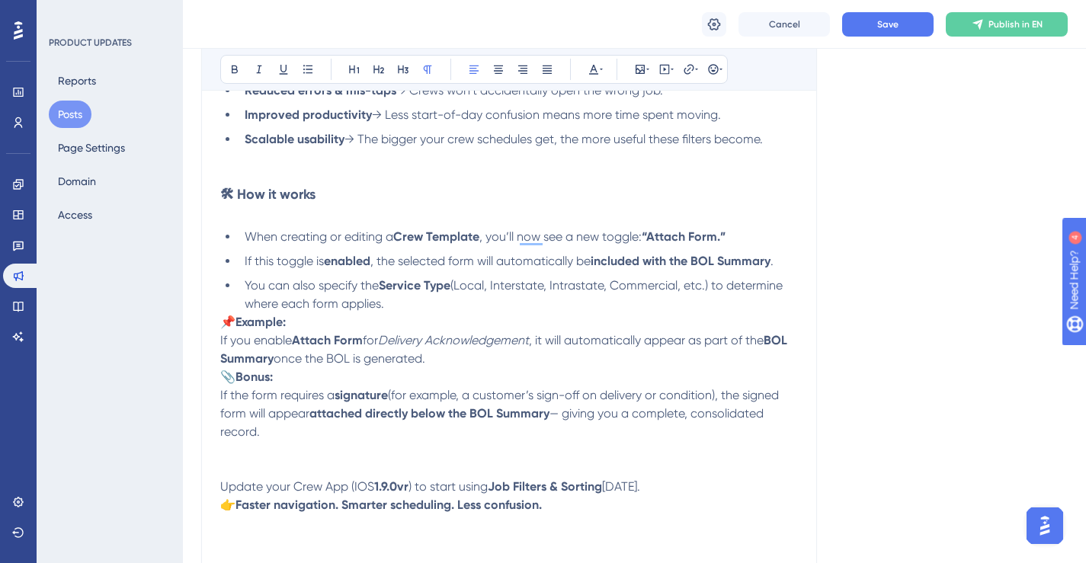
click at [435, 306] on li "You can also specify the Service Type (Local, Interstate, Intrastate, Commercia…" at bounding box center [518, 295] width 559 height 37
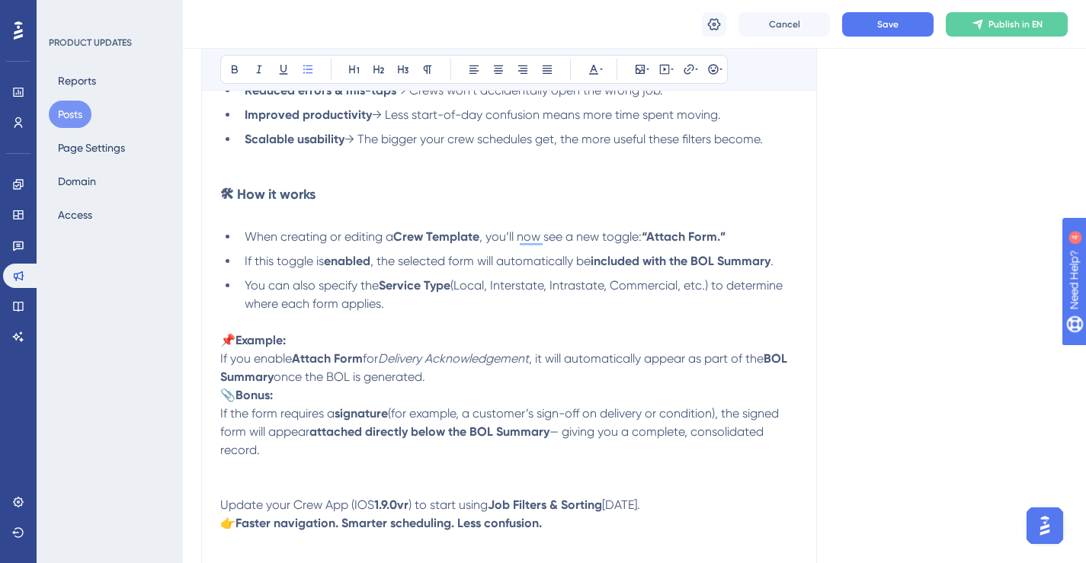
click at [460, 377] on p "📌 Example: If you enable Attach Form for Delivery Acknowledgement , it will aut…" at bounding box center [509, 359] width 578 height 55
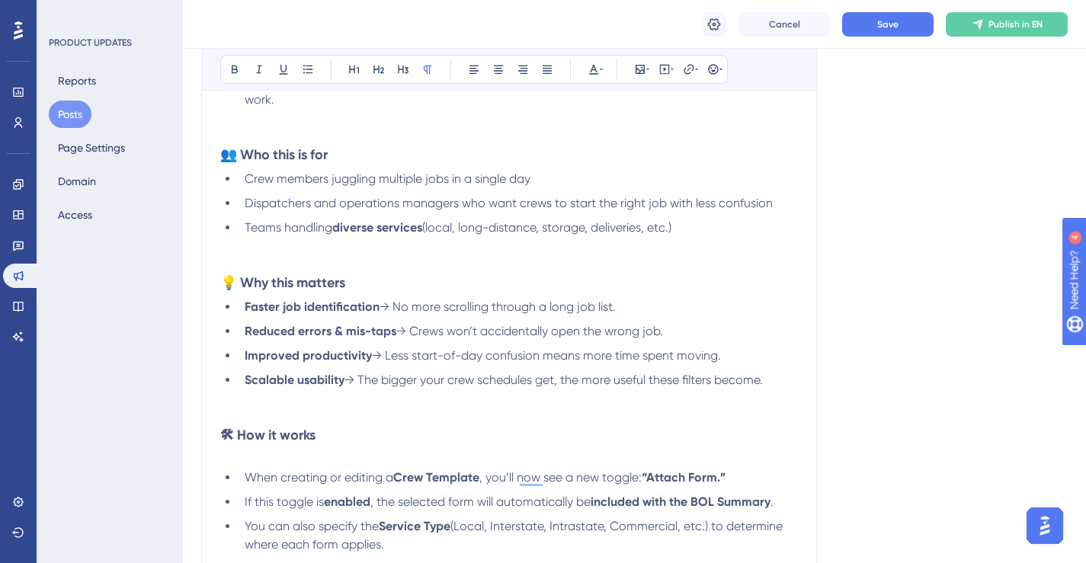
scroll to position [392, 0]
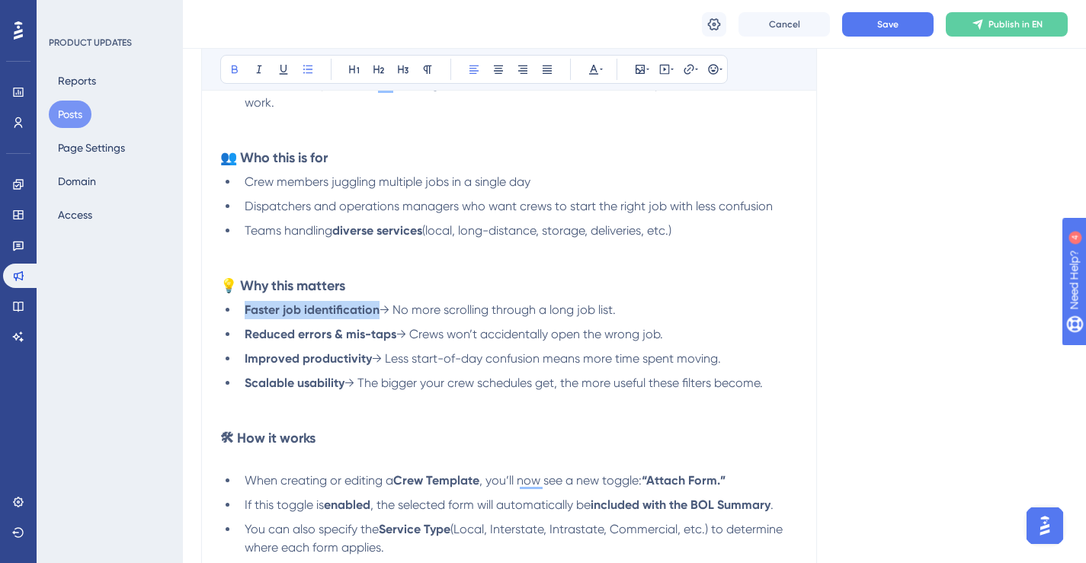
drag, startPoint x: 379, startPoint y: 310, endPoint x: 247, endPoint y: 310, distance: 131.8
click at [247, 310] on li "Faster job identification → No more scrolling through a long job list." at bounding box center [518, 310] width 559 height 18
drag, startPoint x: 393, startPoint y: 337, endPoint x: 246, endPoint y: 333, distance: 147.1
click at [246, 333] on strong "Reduced errors & mis-taps" at bounding box center [321, 334] width 152 height 14
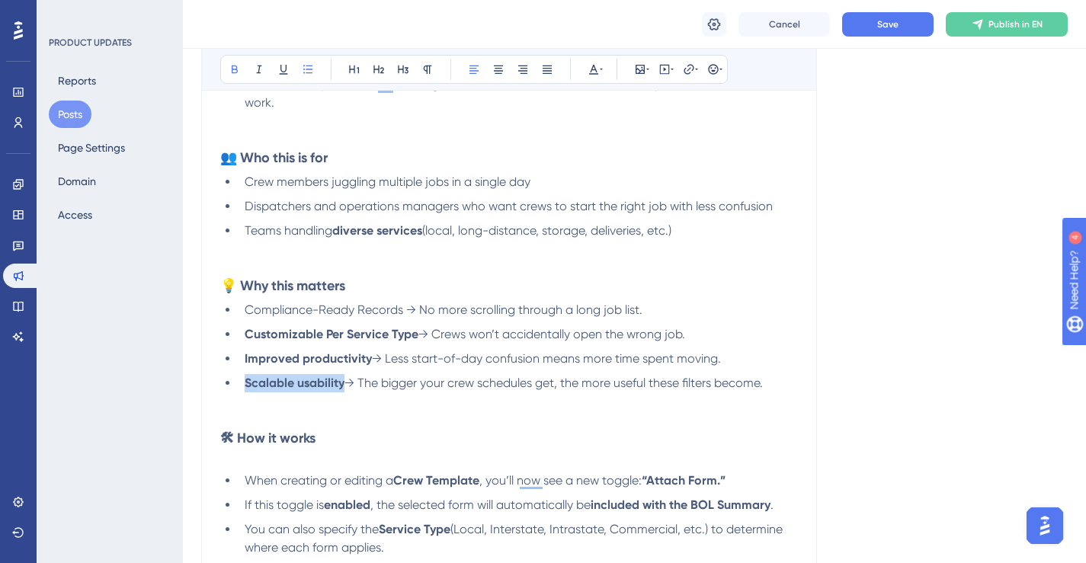
drag, startPoint x: 345, startPoint y: 386, endPoint x: 246, endPoint y: 382, distance: 99.1
click at [246, 382] on li "Scalable usability → The bigger your crew schedules get, the more useful these …" at bounding box center [518, 383] width 559 height 18
click at [511, 362] on span "→ Less start-of-day confusion means more time spent moving." at bounding box center [546, 358] width 349 height 14
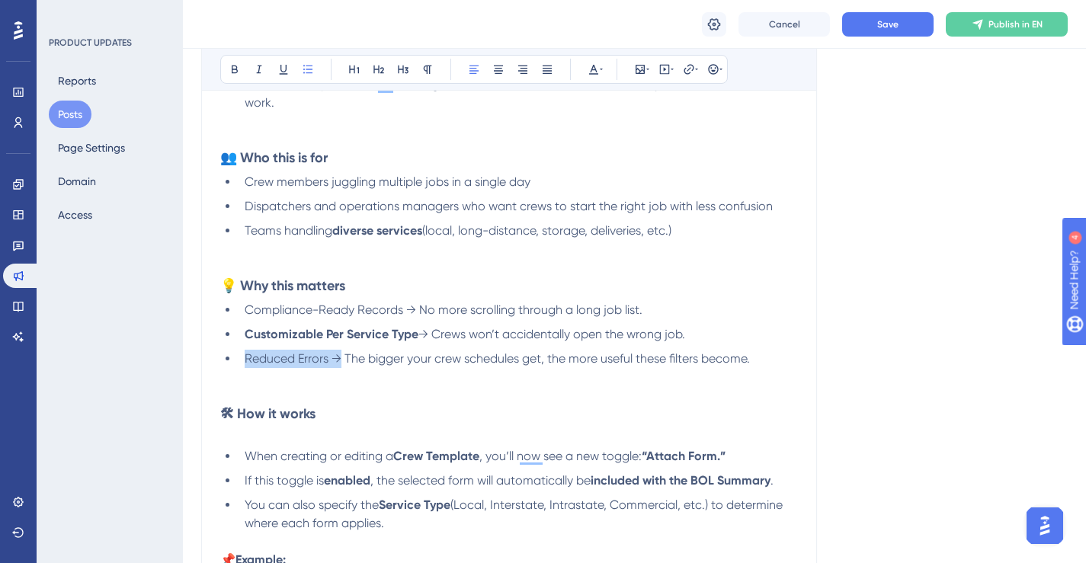
drag, startPoint x: 341, startPoint y: 358, endPoint x: 245, endPoint y: 357, distance: 96.0
click at [245, 357] on span "Reduced Errors → The bigger your crew schedules get, the more useful these filt…" at bounding box center [497, 358] width 505 height 14
drag, startPoint x: 429, startPoint y: 336, endPoint x: 248, endPoint y: 336, distance: 180.6
click at [248, 336] on li "Customizable Per Service Type → Crews won’t accidentally open the wrong job." at bounding box center [518, 334] width 559 height 18
drag, startPoint x: 414, startPoint y: 309, endPoint x: 248, endPoint y: 309, distance: 166.1
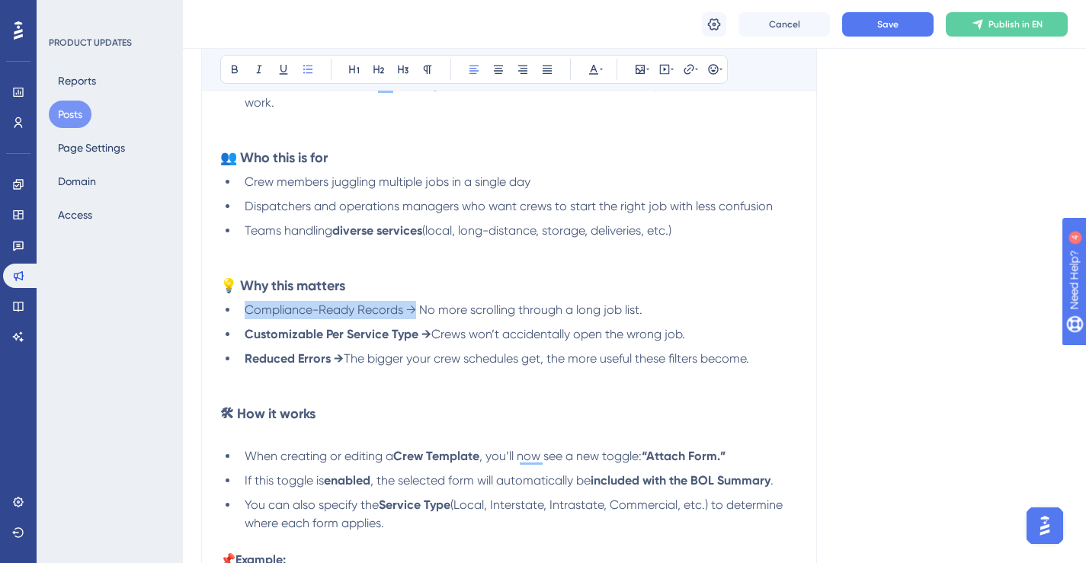
click at [248, 309] on span "Compliance-Ready Records → No more scrolling through a long job list." at bounding box center [444, 310] width 398 height 14
drag, startPoint x: 682, startPoint y: 230, endPoint x: 224, endPoint y: 165, distance: 462.6
click at [224, 165] on div "📖 Description We’ve added a powerful new enhancement under Settings → Crew App …" at bounding box center [509, 465] width 578 height 951
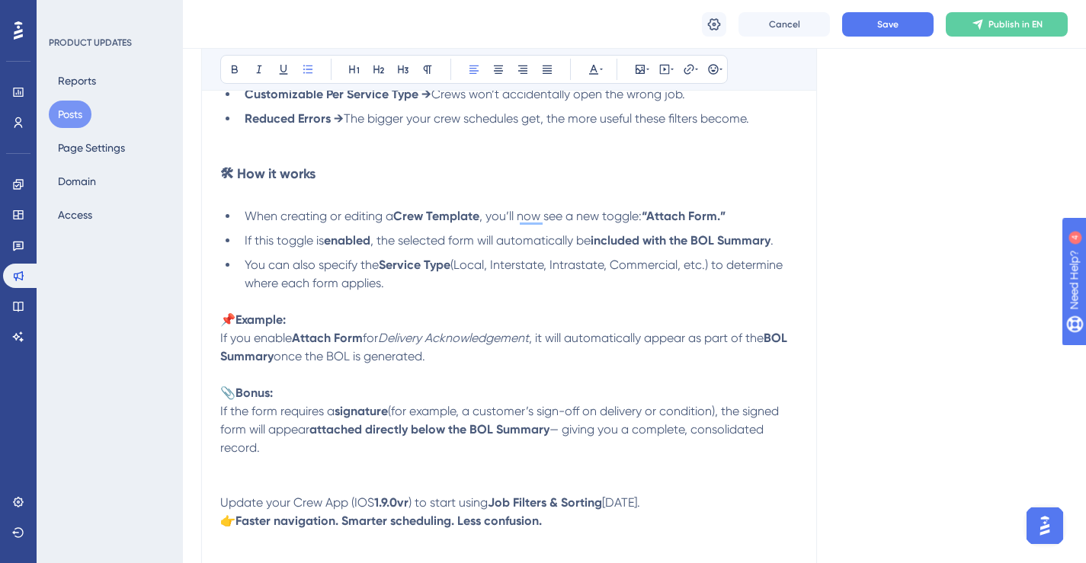
scroll to position [601, 0]
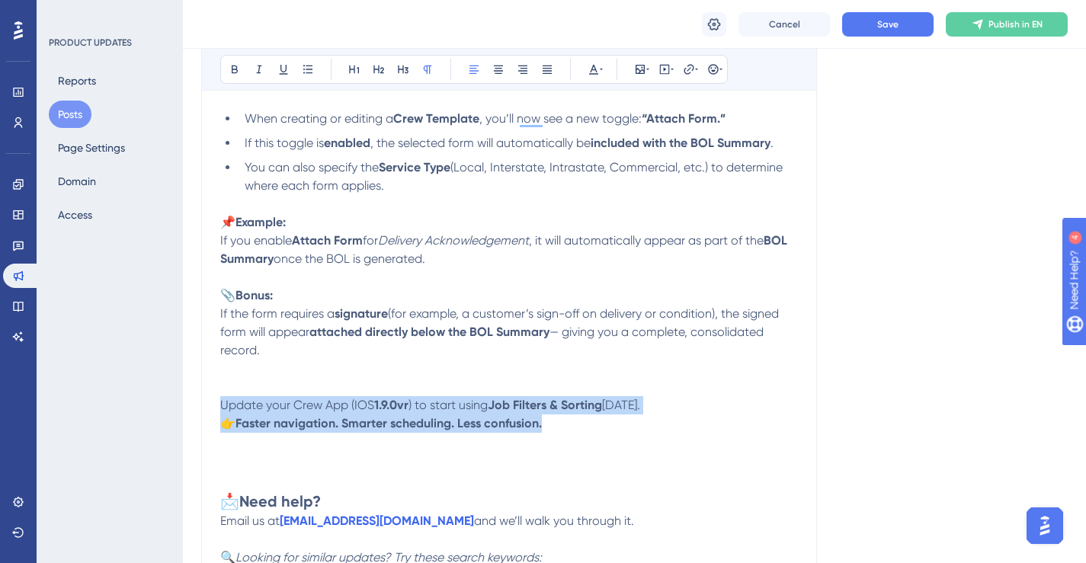
drag, startPoint x: 557, startPoint y: 428, endPoint x: 221, endPoint y: 410, distance: 336.6
click at [221, 410] on div "📖 Description We’ve added a powerful new enhancement under Settings → Crew App …" at bounding box center [509, 192] width 578 height 823
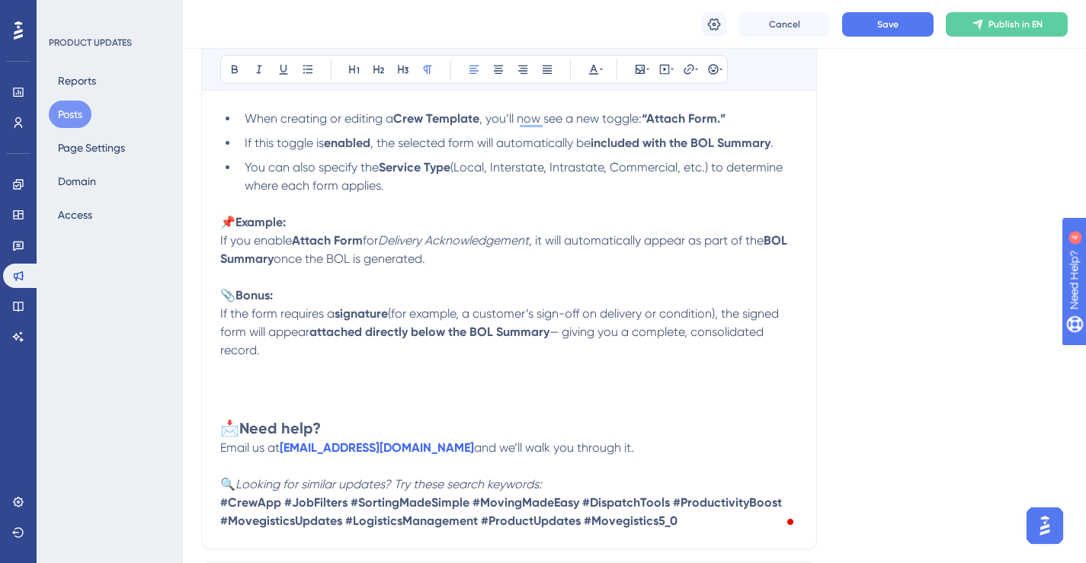
click at [235, 398] on span "To enrich screen reader interactions, please activate Accessibility in Grammarl…" at bounding box center [269, 407] width 99 height 18
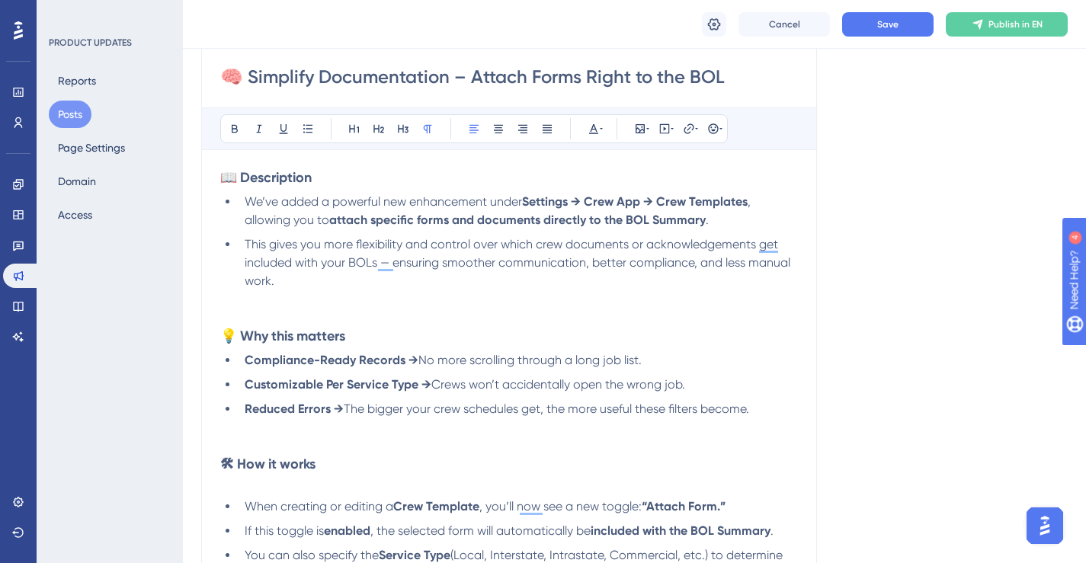
scroll to position [214, 0]
click at [612, 322] on p "To enrich screen reader interactions, please activate Accessibility in Grammarl…" at bounding box center [509, 317] width 578 height 18
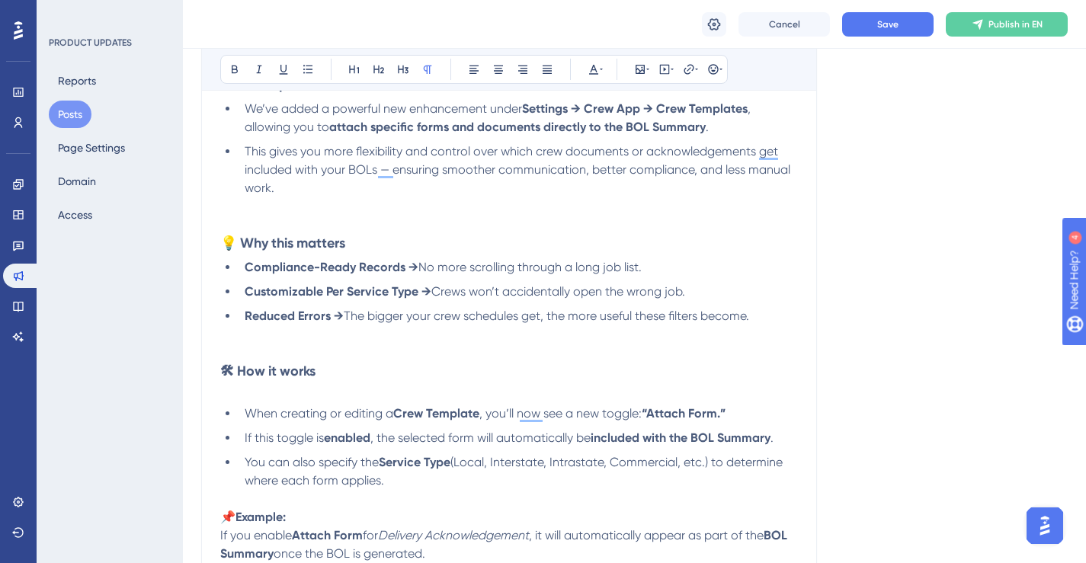
scroll to position [316, 0]
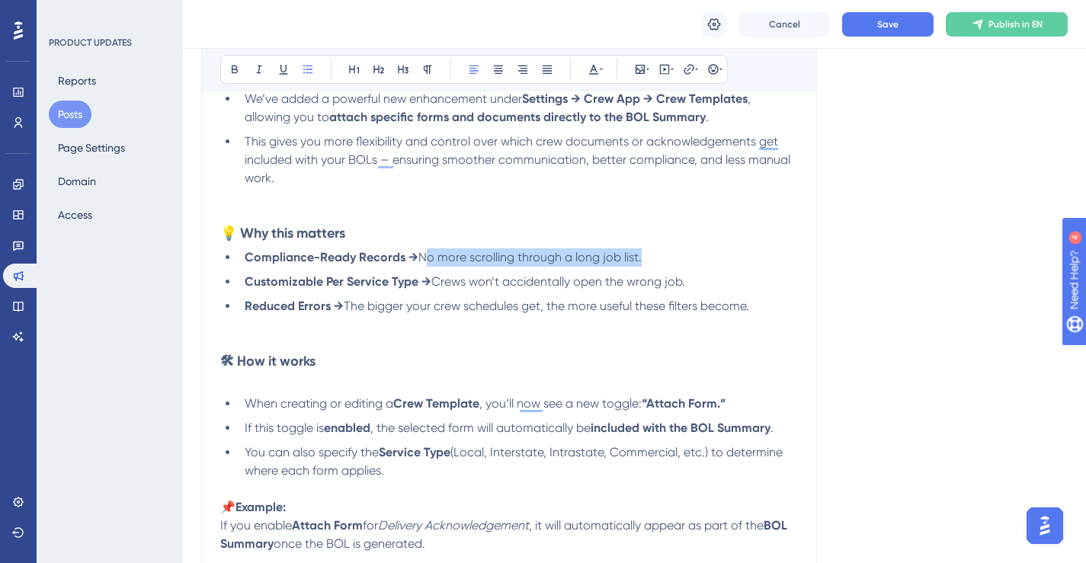
drag, startPoint x: 421, startPoint y: 256, endPoint x: 639, endPoint y: 255, distance: 218.7
click at [639, 255] on span "No more scrolling through a long job list." at bounding box center [529, 257] width 223 height 14
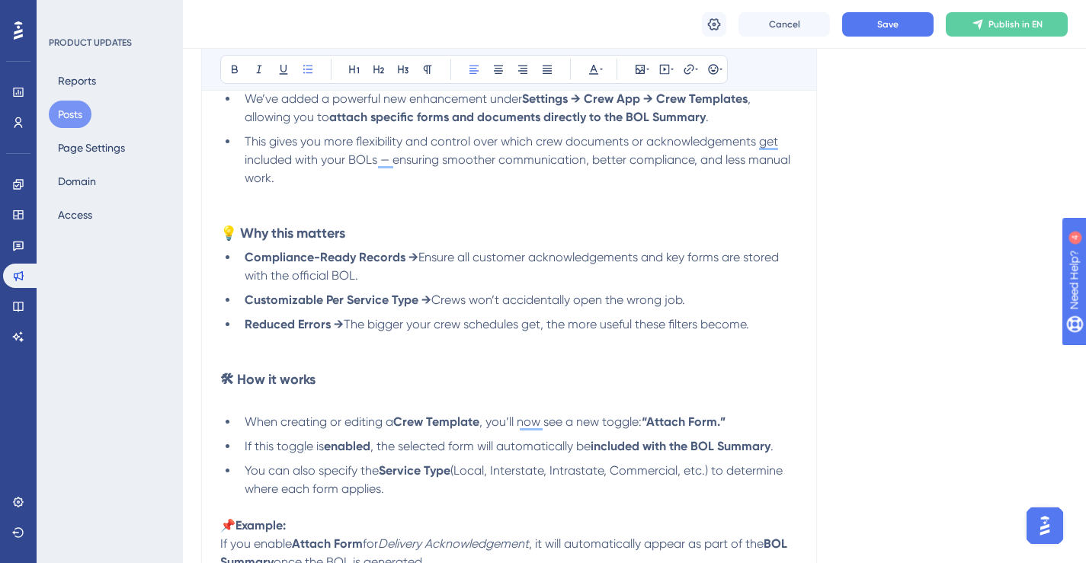
drag, startPoint x: 690, startPoint y: 298, endPoint x: 436, endPoint y: 297, distance: 253.8
click at [436, 297] on li "Customizable Per Service Type → Crews won’t accidentally open the wrong job." at bounding box center [518, 300] width 559 height 18
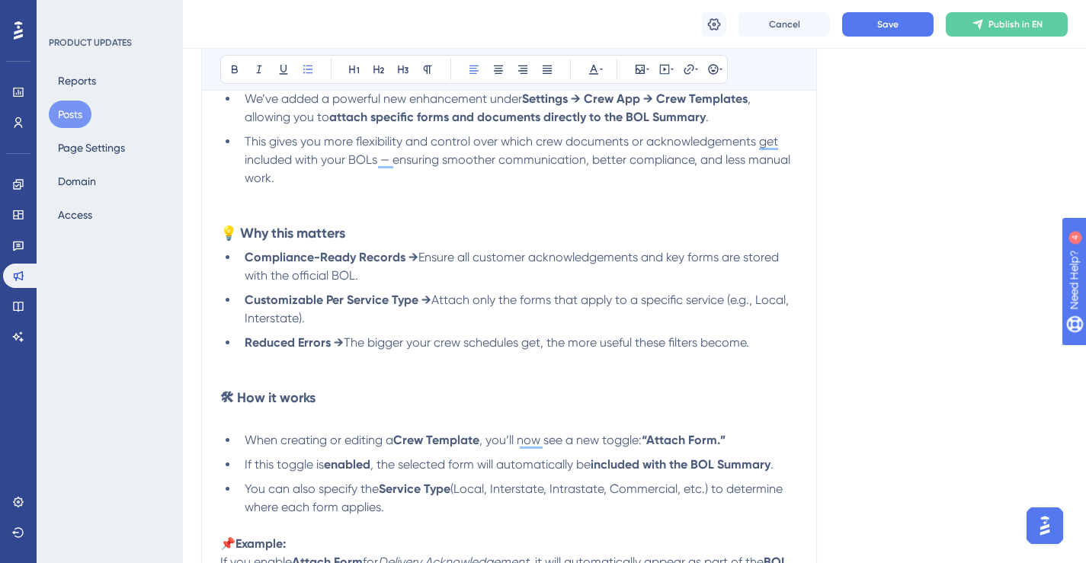
drag, startPoint x: 757, startPoint y: 344, endPoint x: 347, endPoint y: 344, distance: 410.0
click at [347, 344] on li "Reduced Errors → The bigger your crew schedules get, the more useful these filt…" at bounding box center [518, 343] width 559 height 18
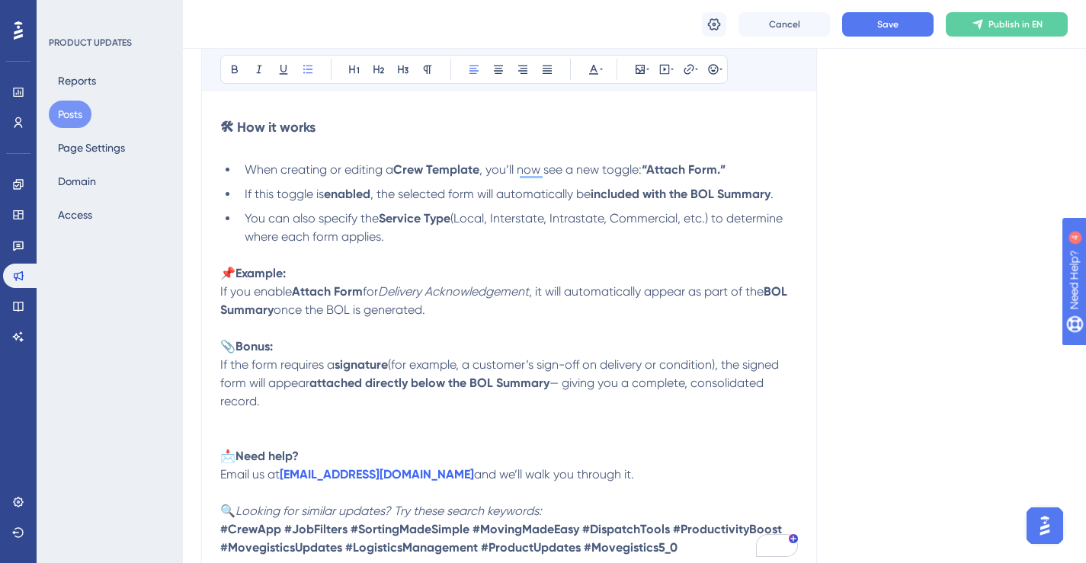
scroll to position [591, 0]
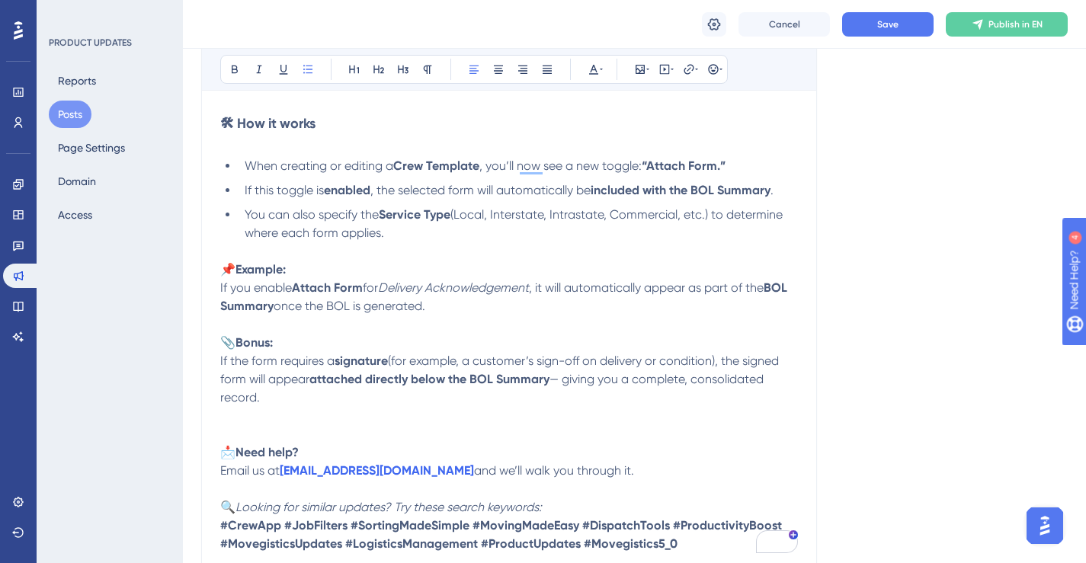
click at [697, 364] on span "(for example, a customer’s sign-off on delivery or condition), the signed form …" at bounding box center [501, 370] width 562 height 33
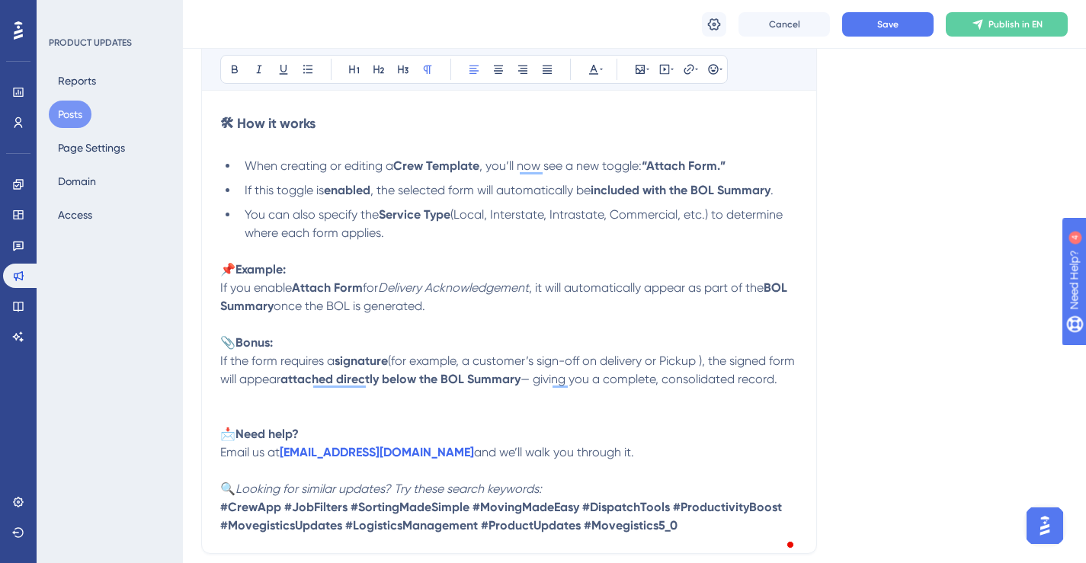
click at [512, 290] on em "Delivery Acknowledgement" at bounding box center [453, 287] width 151 height 14
copy em "Acknowledgement"
click at [706, 360] on span "(for example, a customer’s sign-off on delivery or Pickup ), the signed form wi…" at bounding box center [509, 370] width 578 height 33
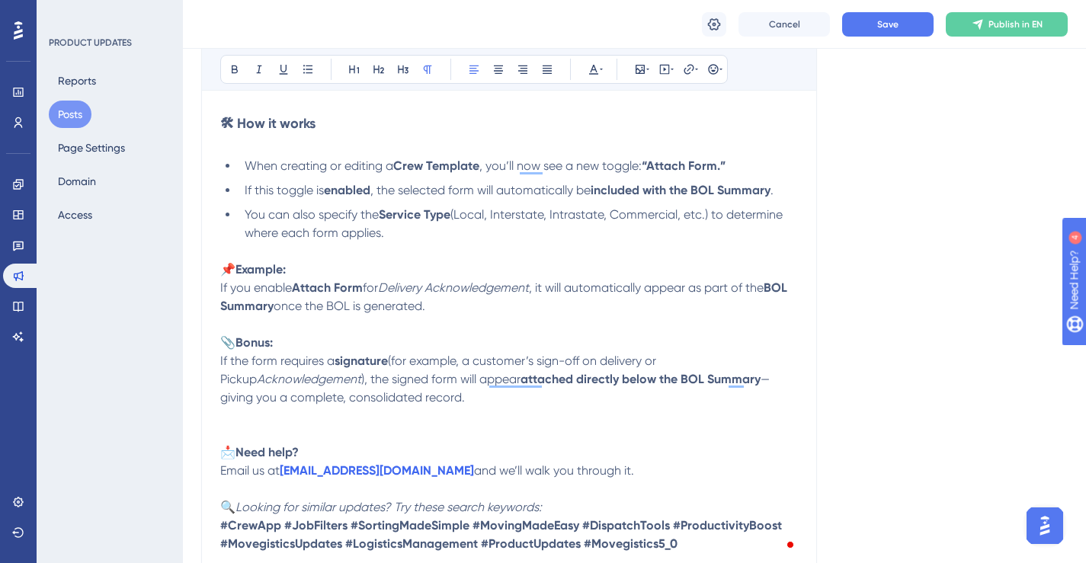
click at [613, 359] on span "(for example, a customer’s sign-off on delivery or Pickup" at bounding box center [439, 370] width 439 height 33
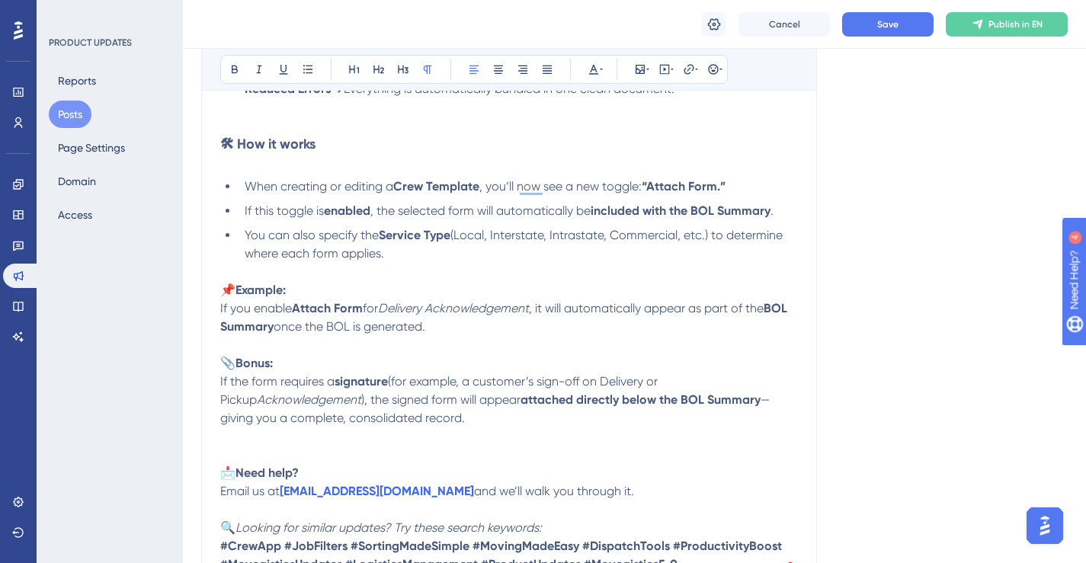
scroll to position [810, 0]
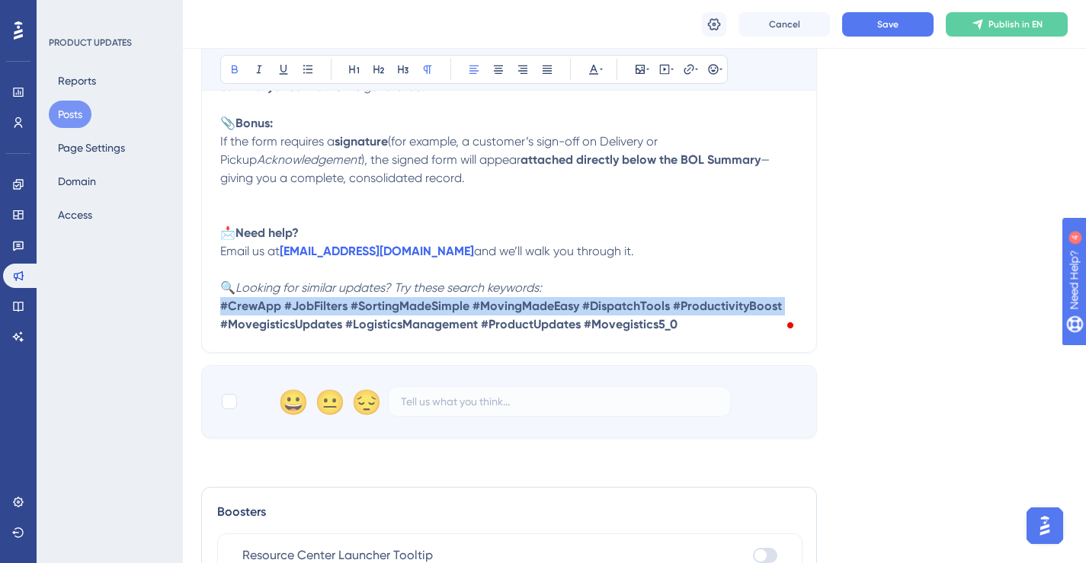
drag, startPoint x: 781, startPoint y: 303, endPoint x: 218, endPoint y: 306, distance: 563.2
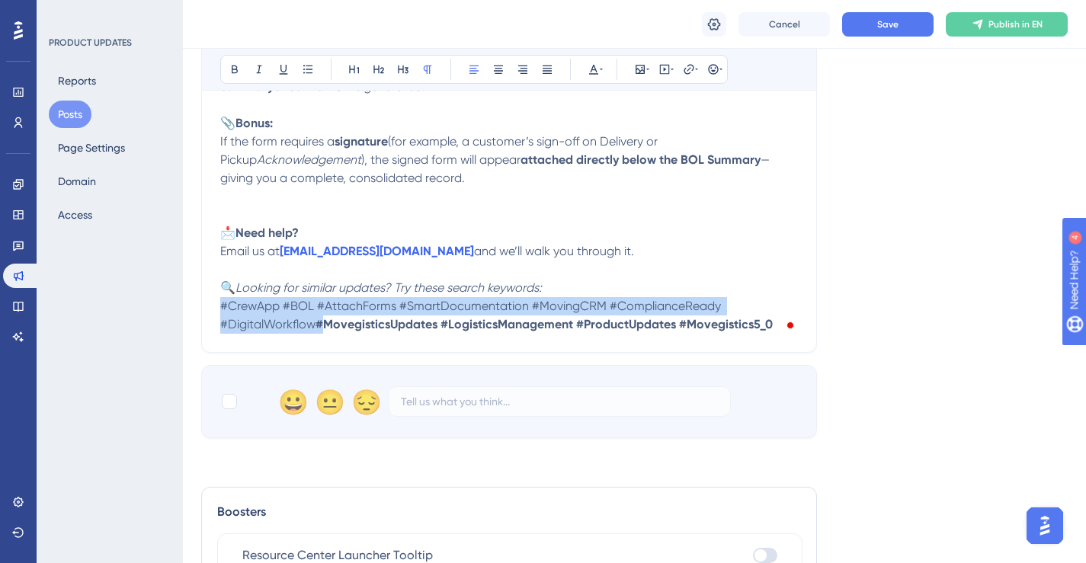
drag, startPoint x: 318, startPoint y: 326, endPoint x: 225, endPoint y: 309, distance: 94.6
click at [223, 309] on p "🔍 Looking for similar updates? Try these search keywords: #CrewApp #BOL #Attach…" at bounding box center [509, 306] width 578 height 55
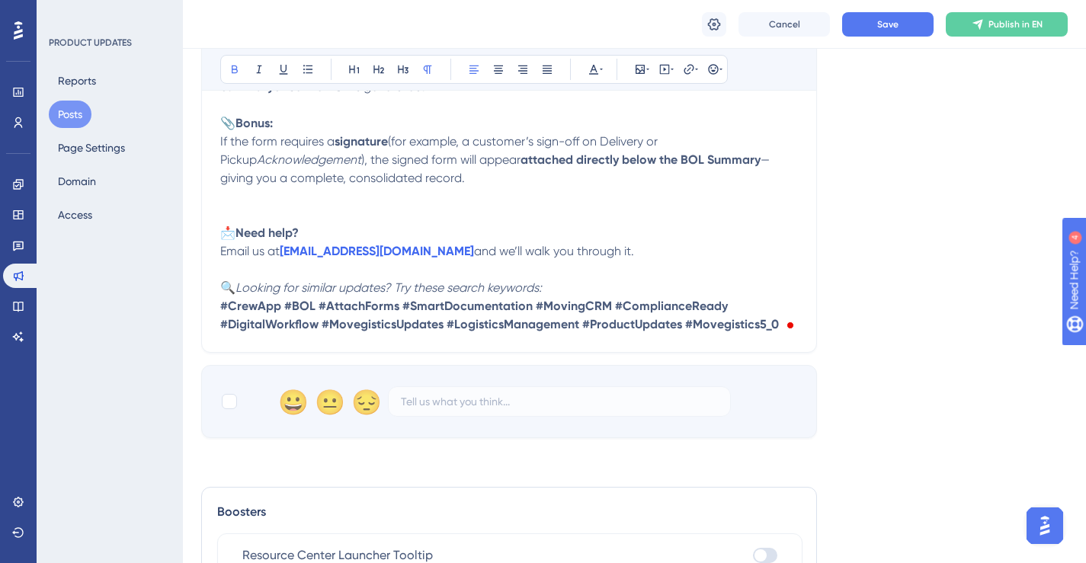
click at [553, 327] on strong "#CrewApp #BOL #AttachForms #SmartDocumentation #MovingCRM #ComplianceReady #Dig…" at bounding box center [499, 315] width 559 height 33
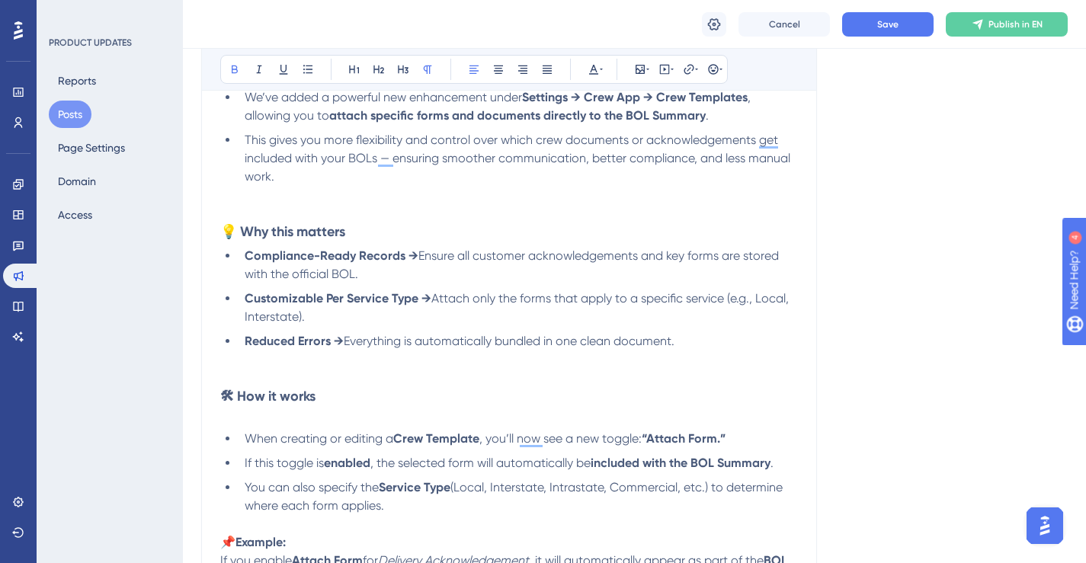
scroll to position [0, 0]
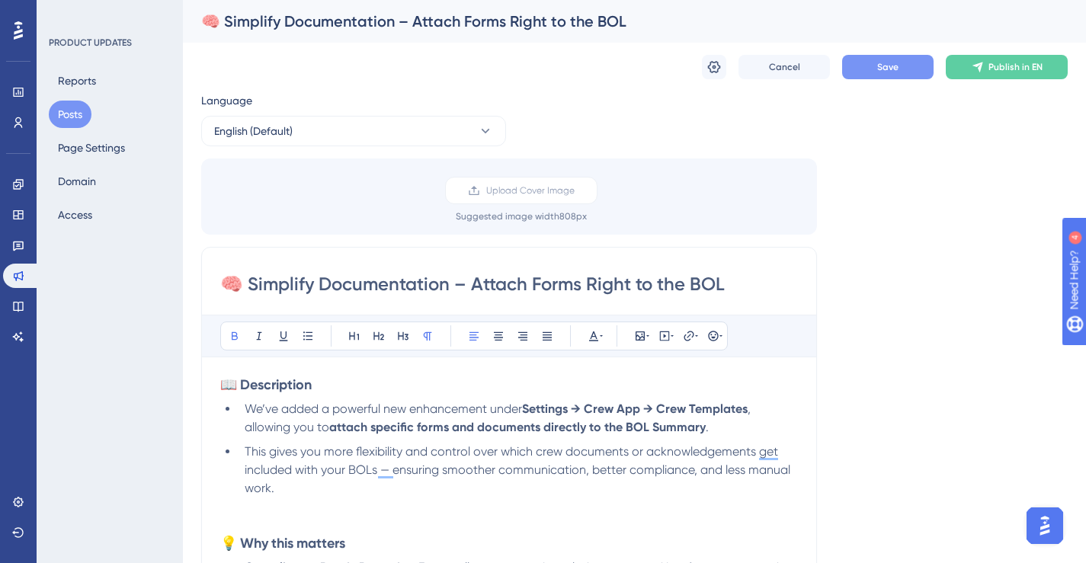
click at [892, 65] on span "Save" at bounding box center [887, 67] width 21 height 12
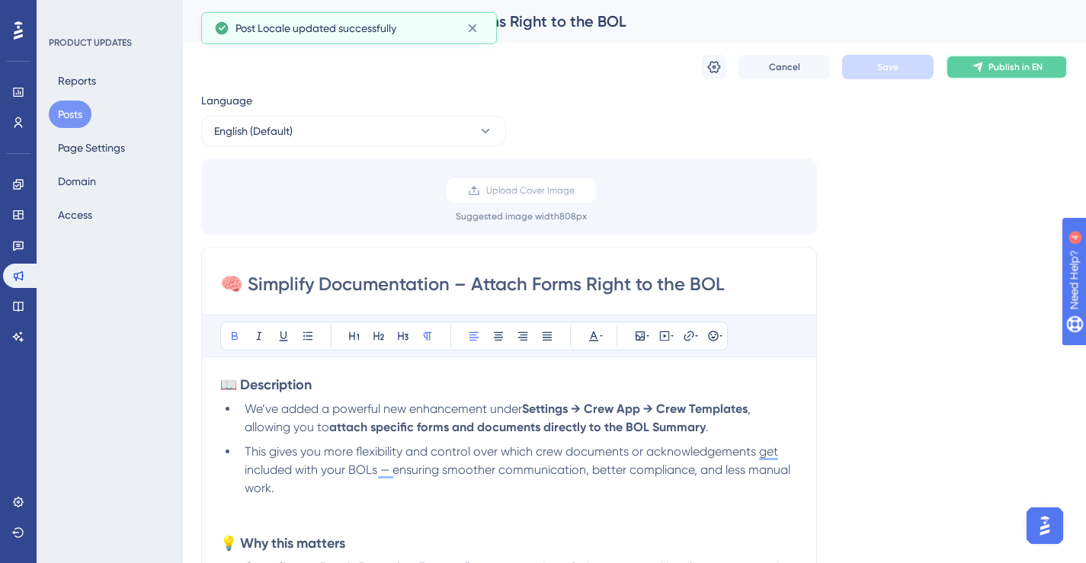
click at [1004, 63] on span "Publish in EN" at bounding box center [1015, 67] width 54 height 12
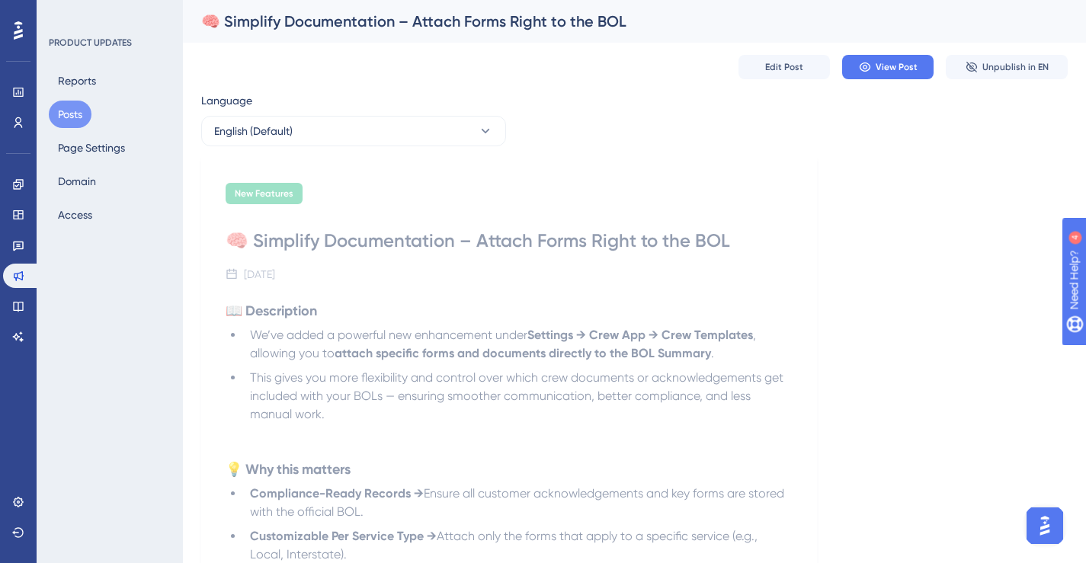
click at [893, 64] on span "View Post" at bounding box center [897, 67] width 42 height 12
click at [802, 69] on button "Edit Post" at bounding box center [783, 67] width 91 height 24
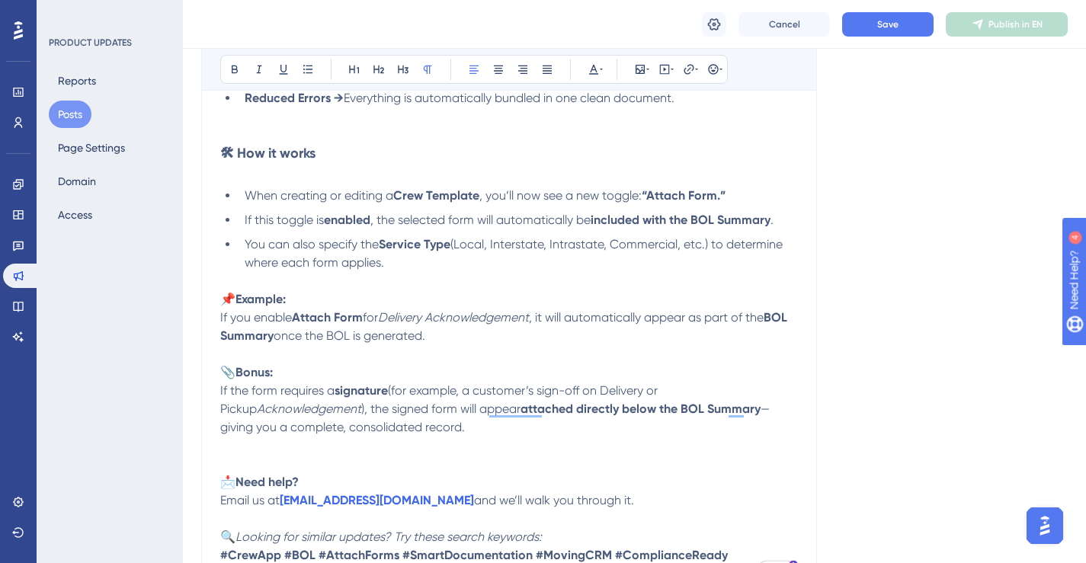
scroll to position [741, 0]
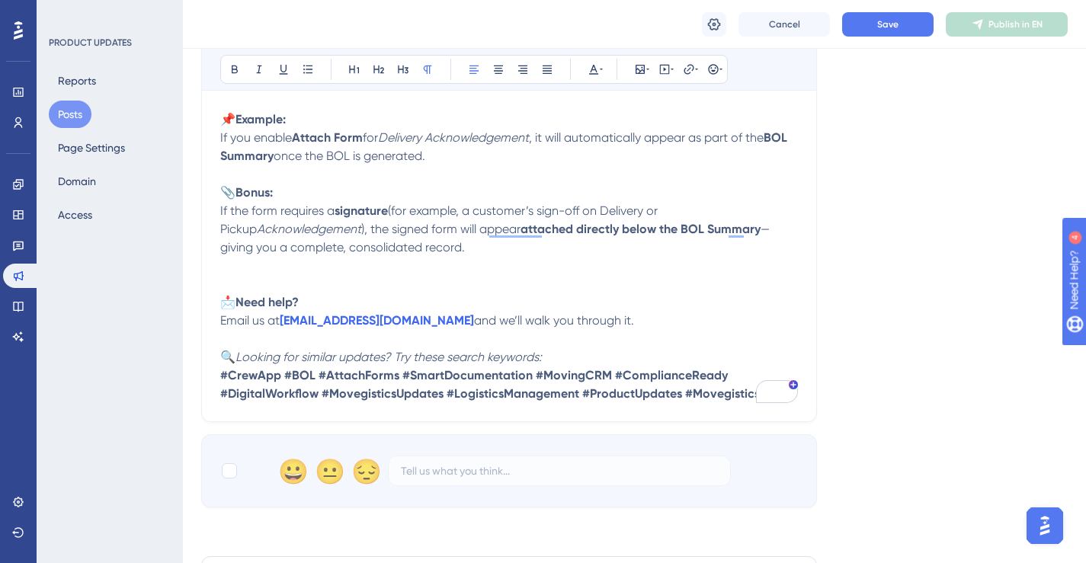
click at [539, 255] on p "📎 Bonus: If the form requires a signature (for example, a customer’s sign-off o…" at bounding box center [509, 220] width 578 height 73
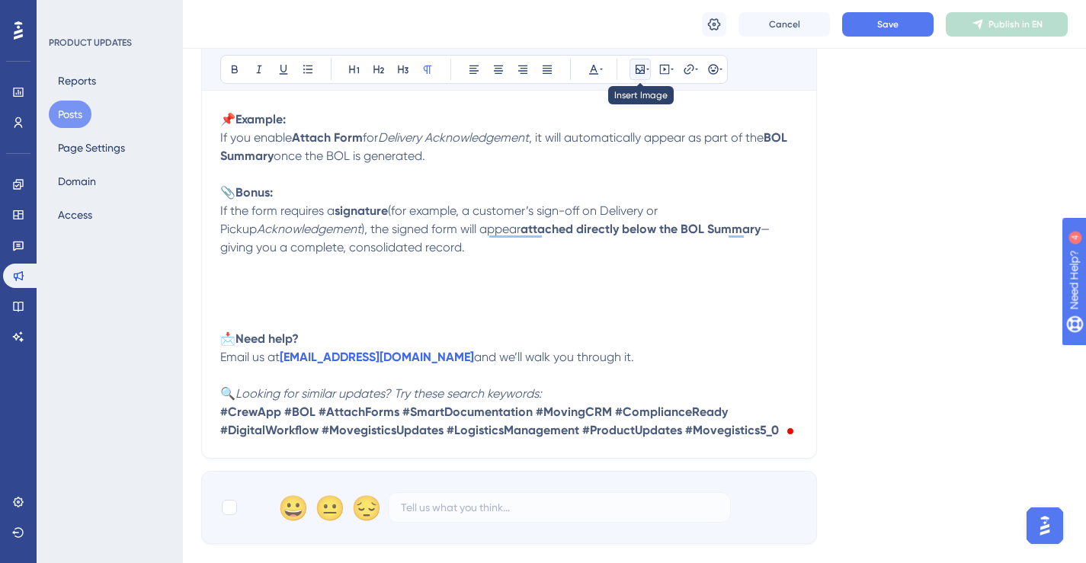
click at [649, 68] on button at bounding box center [639, 69] width 21 height 21
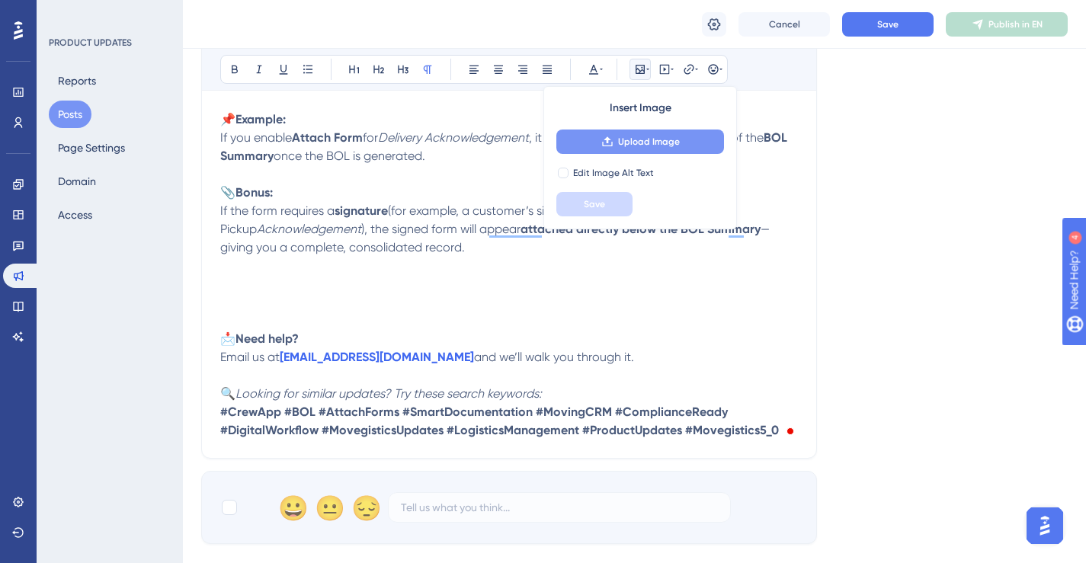
click at [661, 142] on span "Upload Image" at bounding box center [649, 142] width 62 height 12
click at [642, 149] on button "Upload Image" at bounding box center [640, 142] width 168 height 24
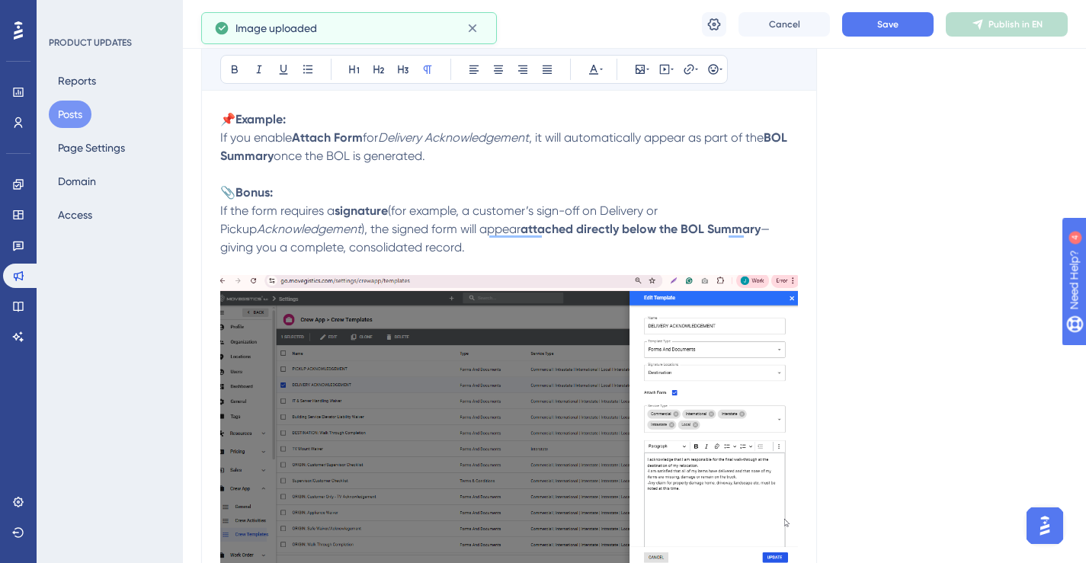
click at [594, 332] on img "To enrich screen reader interactions, please activate Accessibility in Grammarl…" at bounding box center [509, 422] width 578 height 294
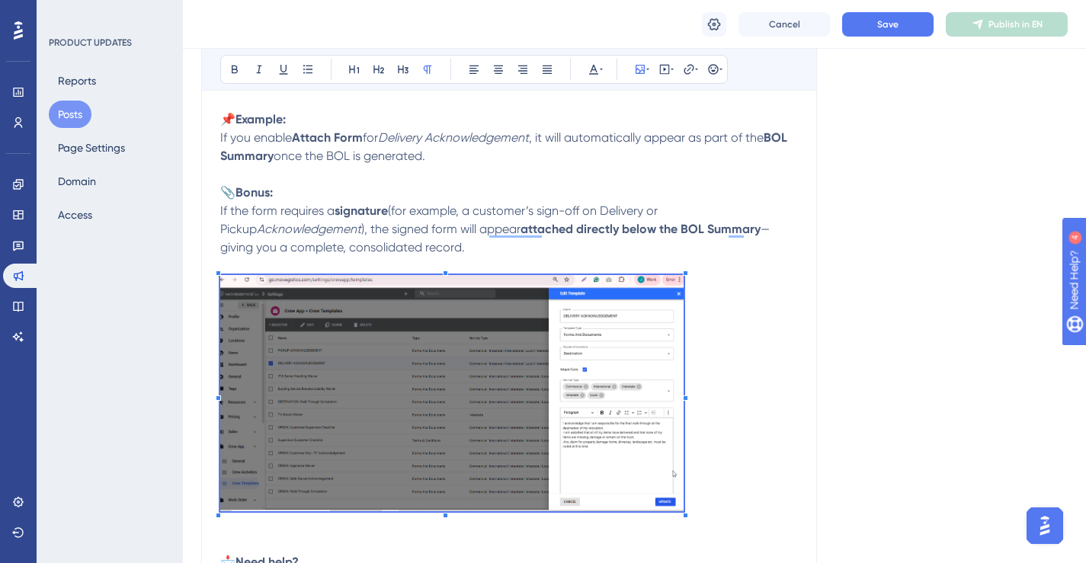
click at [684, 293] on p "To enrich screen reader interactions, please activate Accessibility in Grammarl…" at bounding box center [509, 396] width 578 height 242
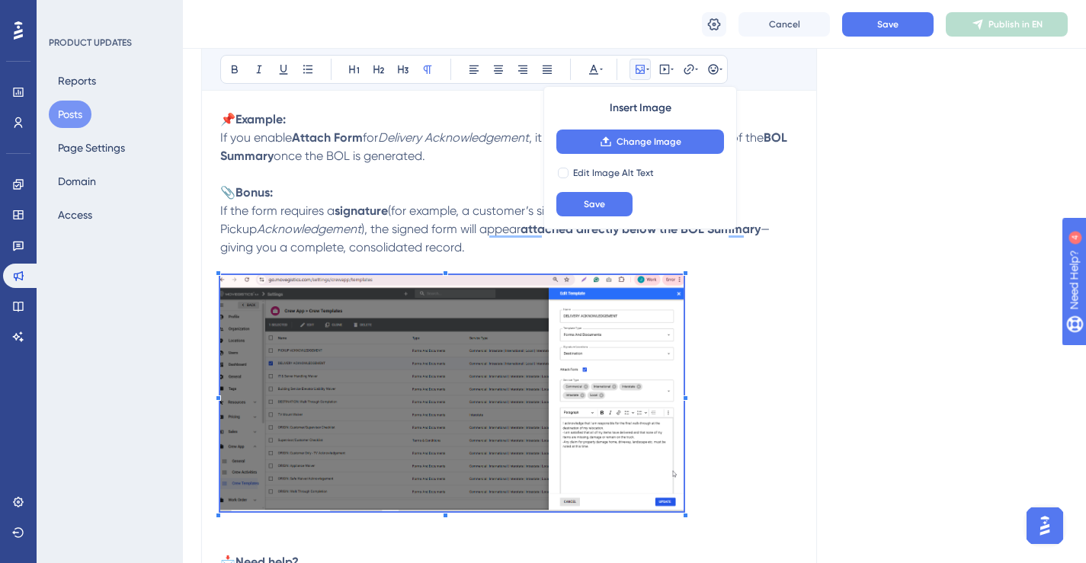
scroll to position [822, 0]
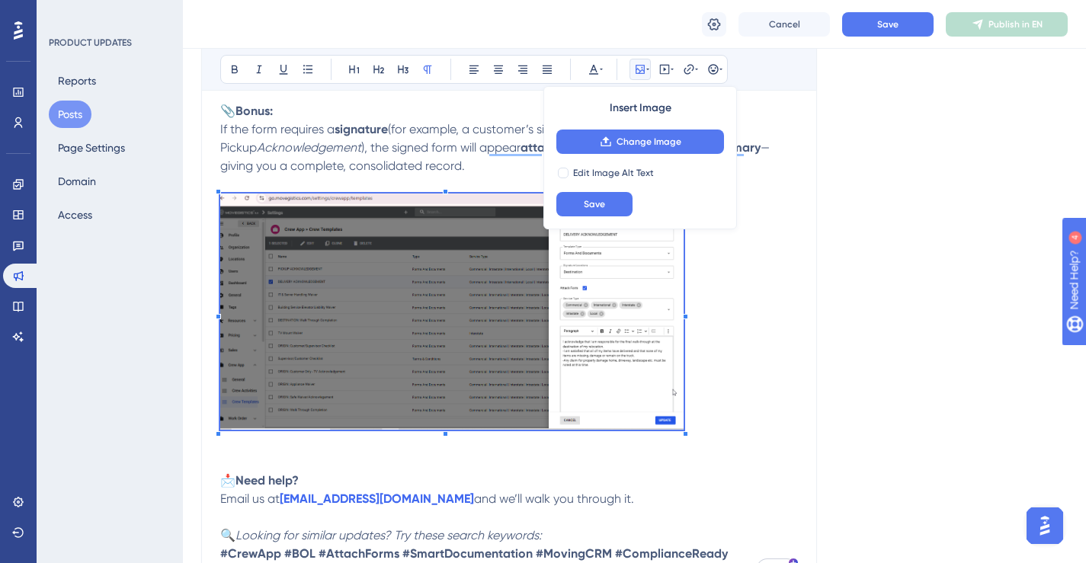
click at [718, 406] on p "To enrich screen reader interactions, please activate Accessibility in Grammarl…" at bounding box center [509, 315] width 578 height 242
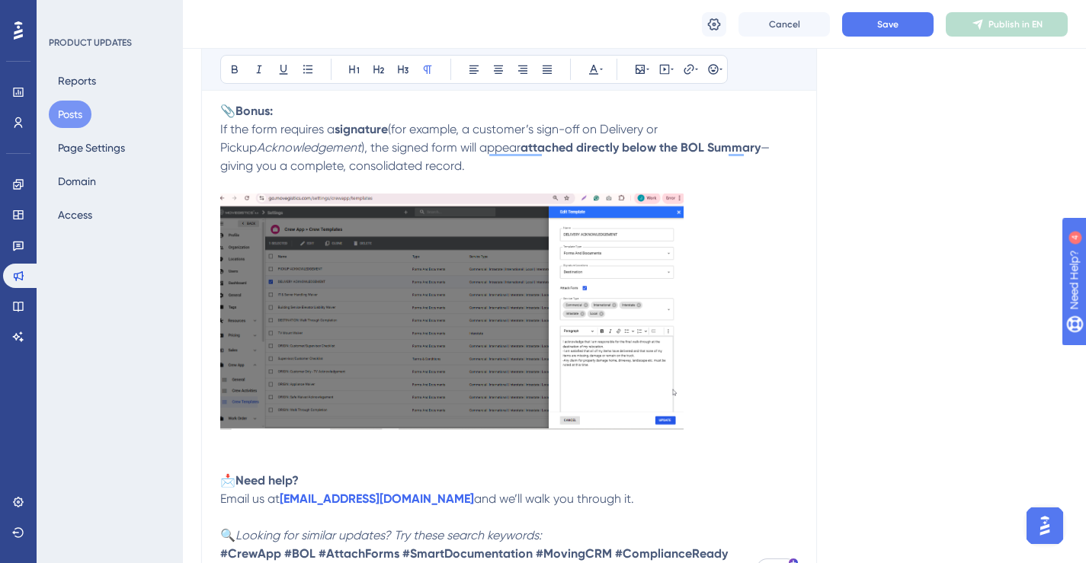
click at [718, 406] on p "To enrich screen reader interactions, please activate Accessibility in Grammarl…" at bounding box center [509, 315] width 578 height 242
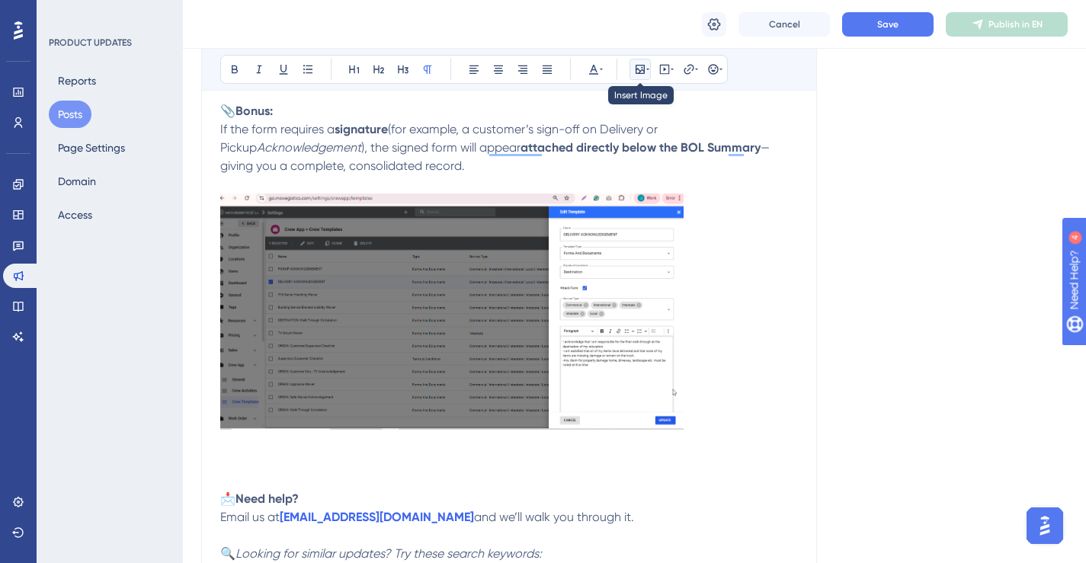
click at [648, 69] on icon at bounding box center [647, 70] width 3 height 2
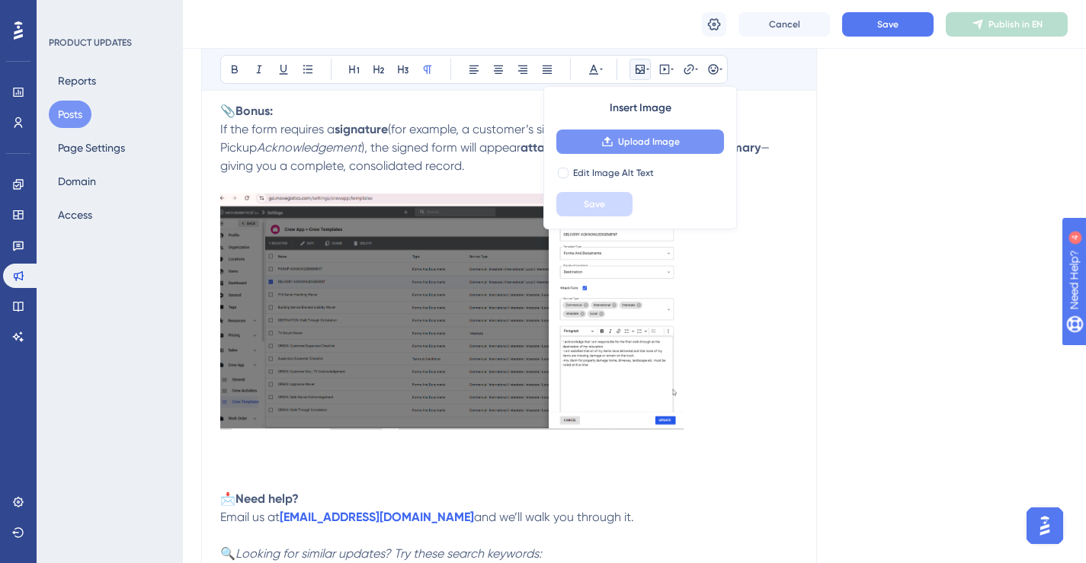
click at [658, 143] on span "Upload Image" at bounding box center [649, 142] width 62 height 12
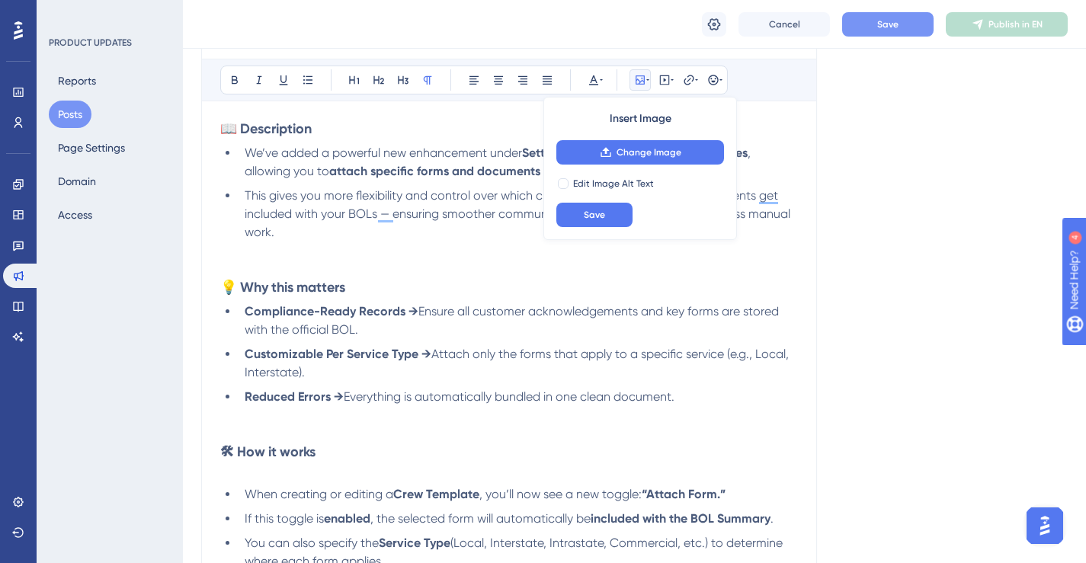
scroll to position [0, 0]
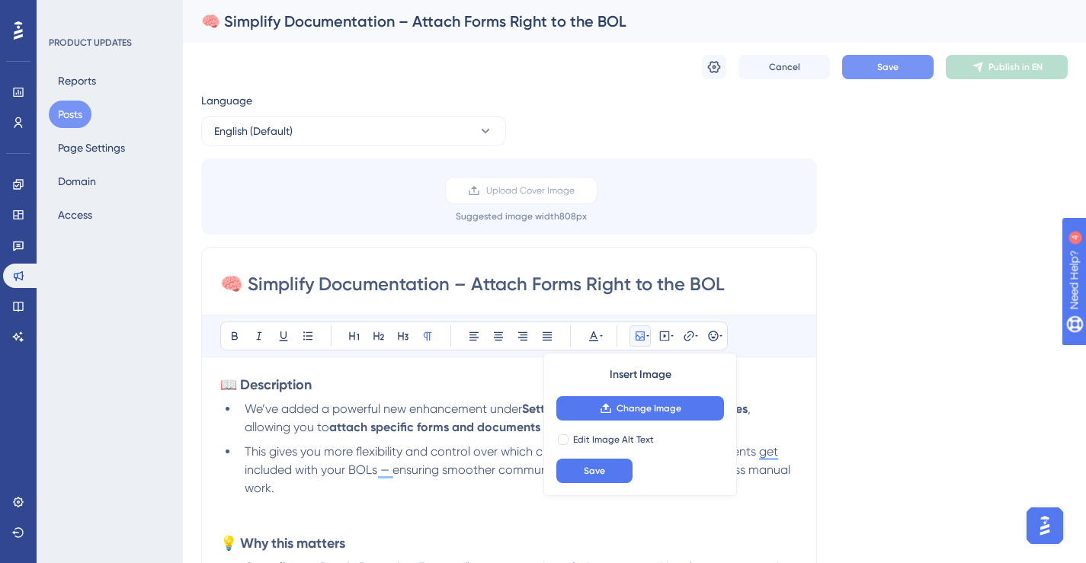
click at [895, 59] on button "Save" at bounding box center [887, 67] width 91 height 24
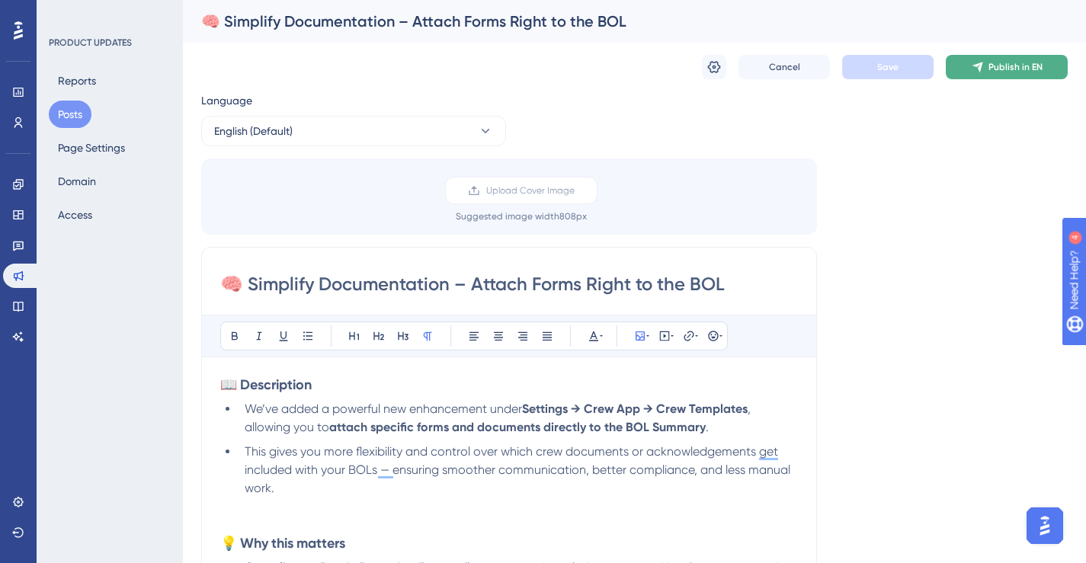
click at [995, 69] on span "Publish in EN" at bounding box center [1015, 67] width 54 height 12
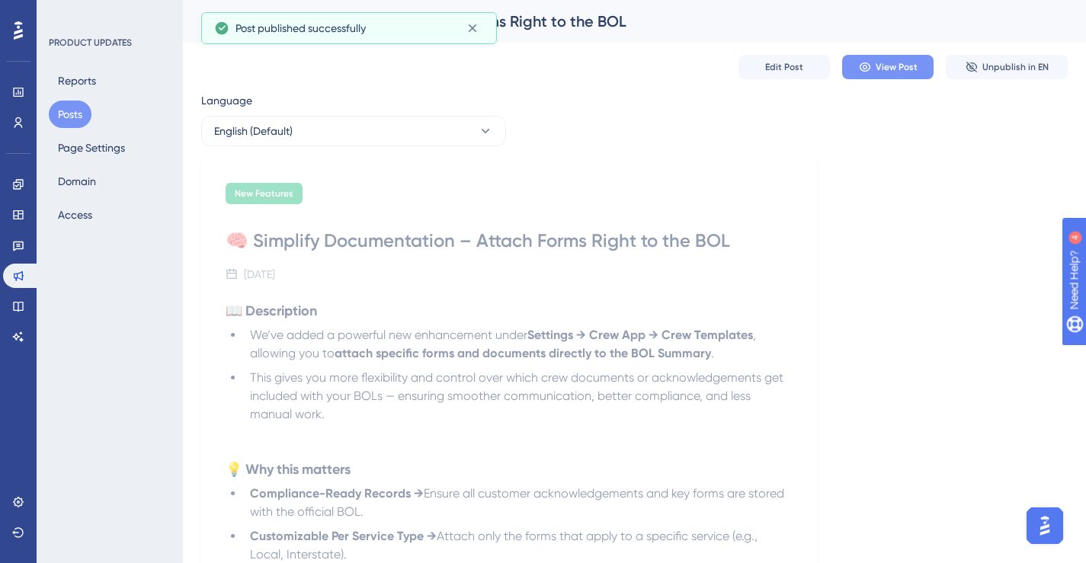
click at [907, 71] on span "View Post" at bounding box center [897, 67] width 42 height 12
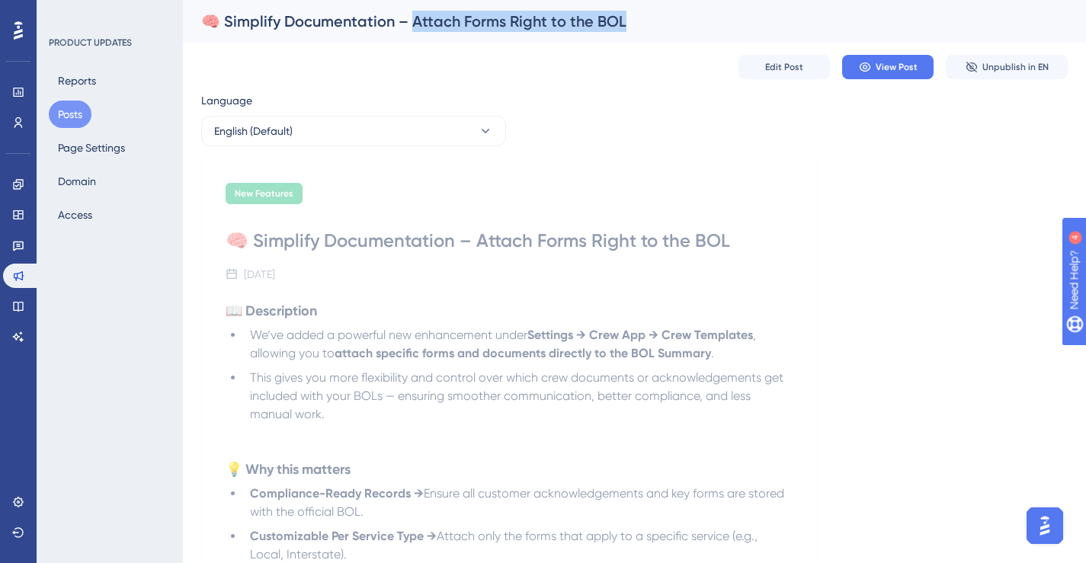
drag, startPoint x: 628, startPoint y: 21, endPoint x: 412, endPoint y: 30, distance: 215.9
click at [412, 30] on div "🧠 Simplify Documentation – Attach Forms Right to the BOL" at bounding box center [615, 21] width 828 height 21
copy div "ttach Forms Right to the BOL"
